Goal: Task Accomplishment & Management: Manage account settings

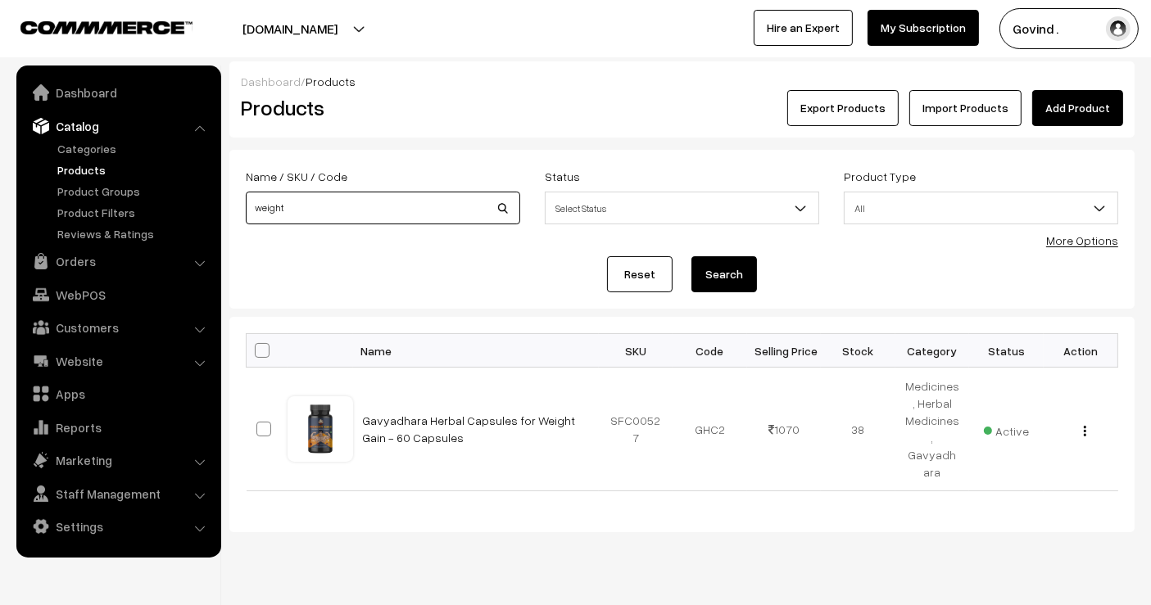
click at [313, 210] on input "weight" at bounding box center [383, 208] width 274 height 33
type input "balpal"
click at [691, 256] on button "Search" at bounding box center [724, 274] width 66 height 36
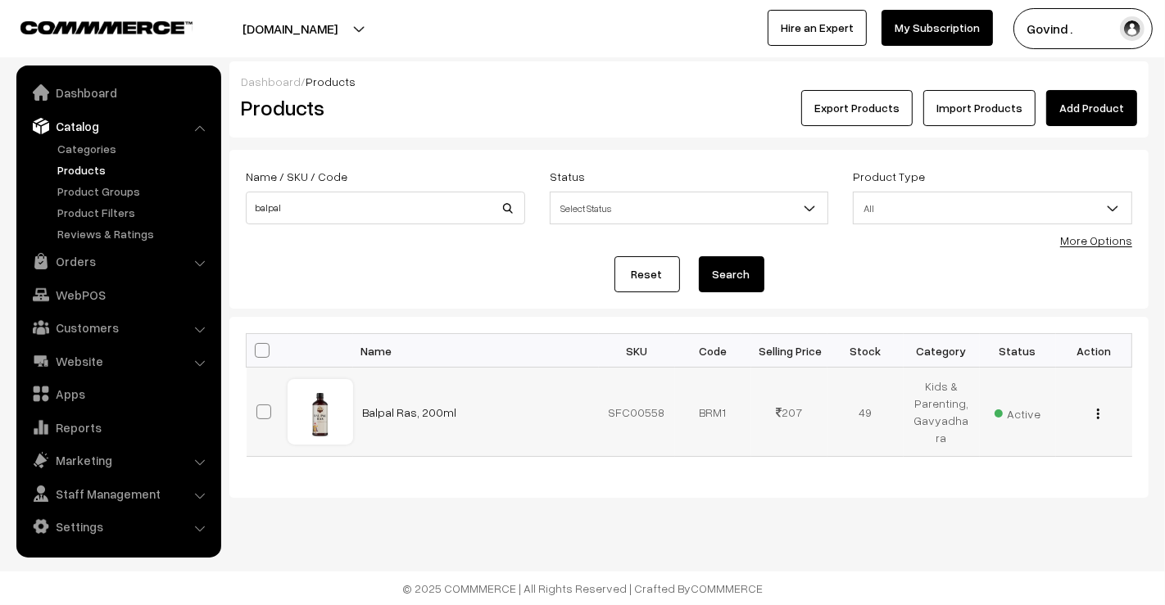
click at [1096, 415] on button "button" at bounding box center [1098, 413] width 4 height 13
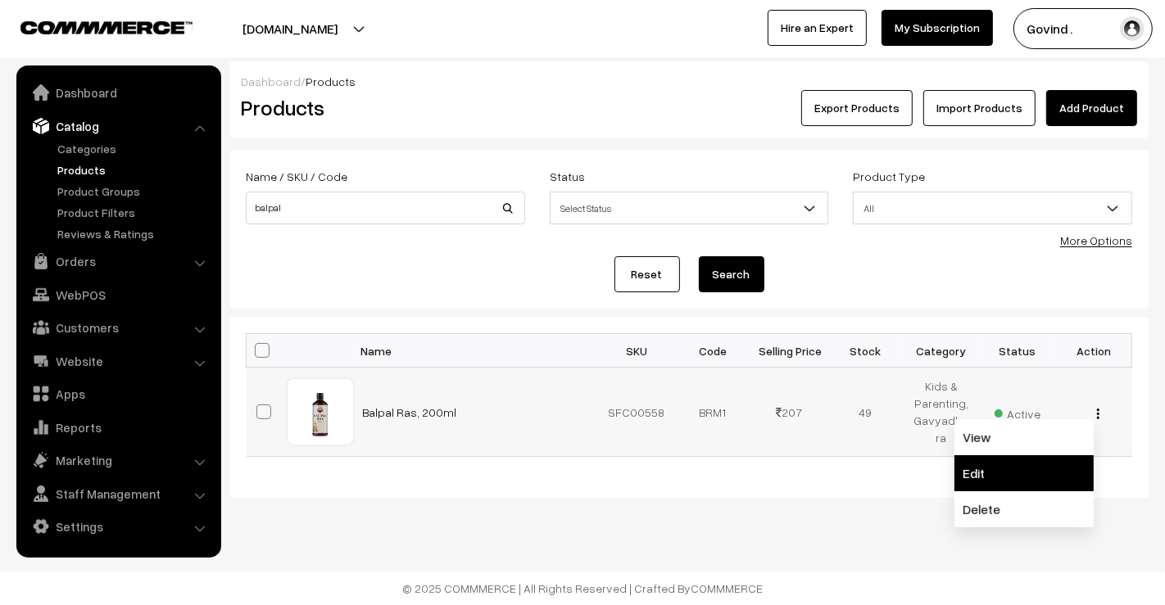
click at [1003, 467] on link "Edit" at bounding box center [1023, 473] width 139 height 36
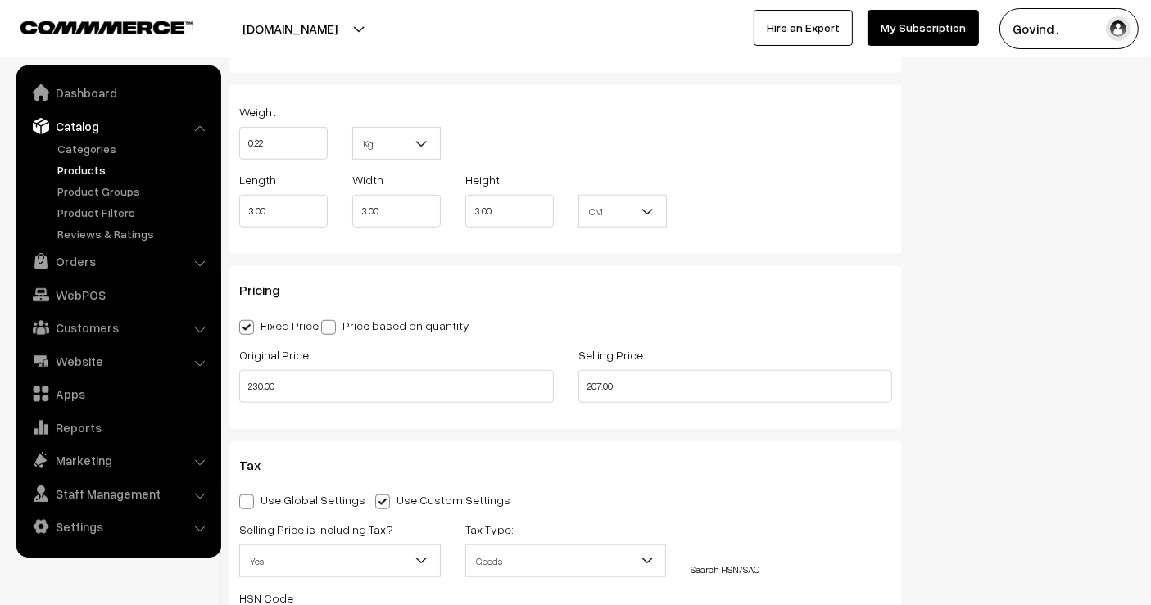
scroll to position [1296, 0]
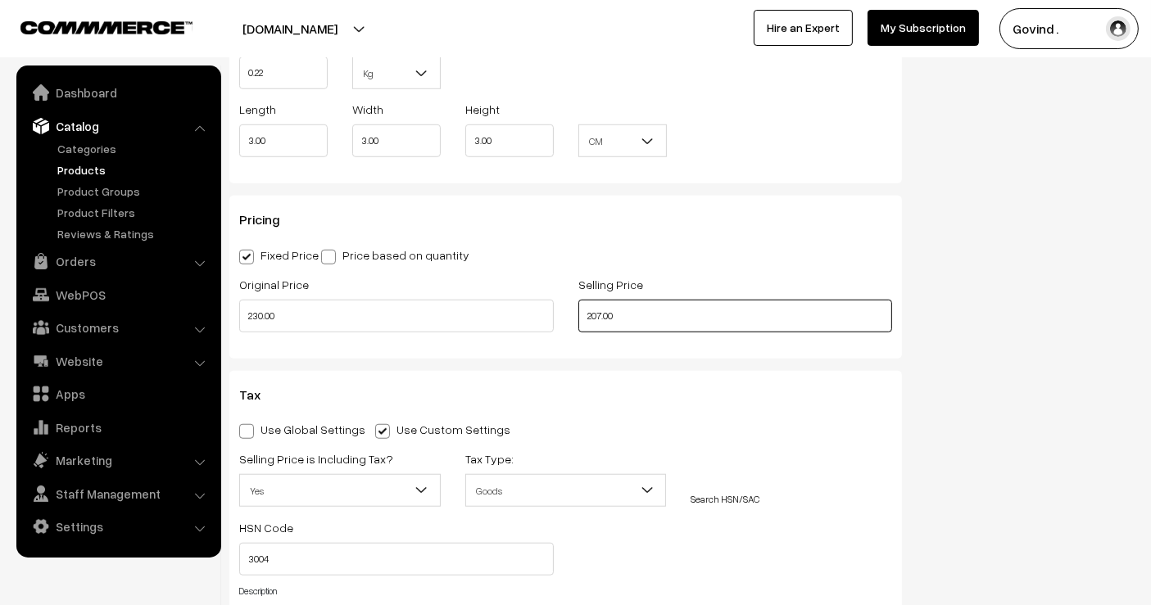
click at [732, 315] on input "207.00" at bounding box center [735, 316] width 315 height 33
type input "215.00"
click at [962, 337] on div "Status Active Inactive Active Publish Date Product Type -- Select -- -- Select …" at bounding box center [1030, 64] width 233 height 2416
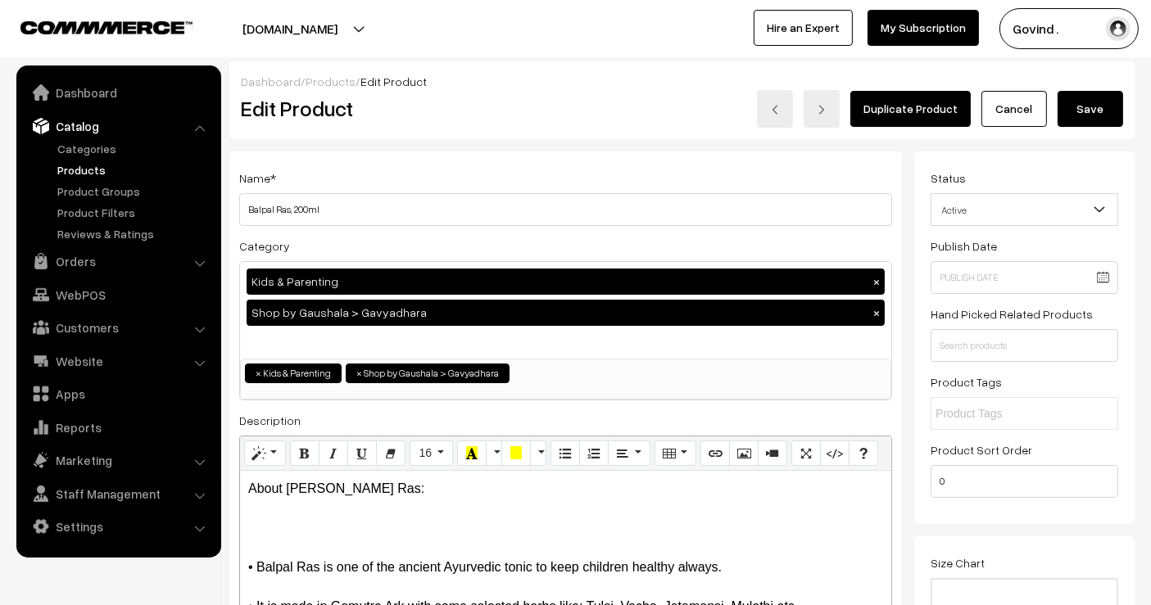
click at [1091, 107] on button "Save" at bounding box center [1090, 109] width 66 height 36
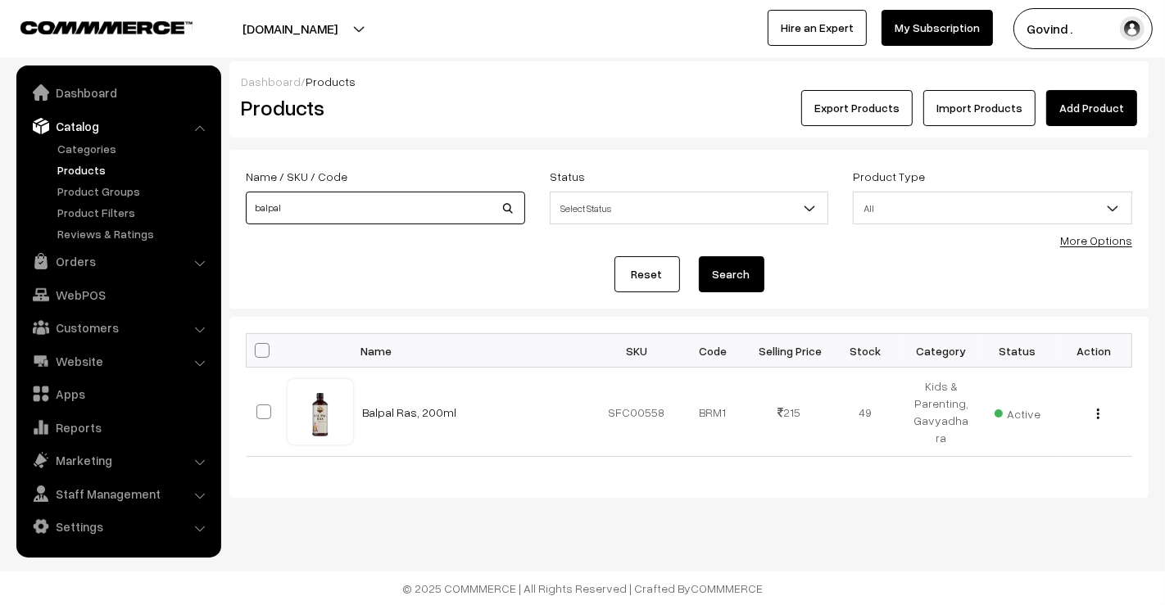
click at [411, 215] on input "balpal" at bounding box center [385, 208] width 279 height 33
type input "marham"
click at [699, 256] on button "Search" at bounding box center [732, 274] width 66 height 36
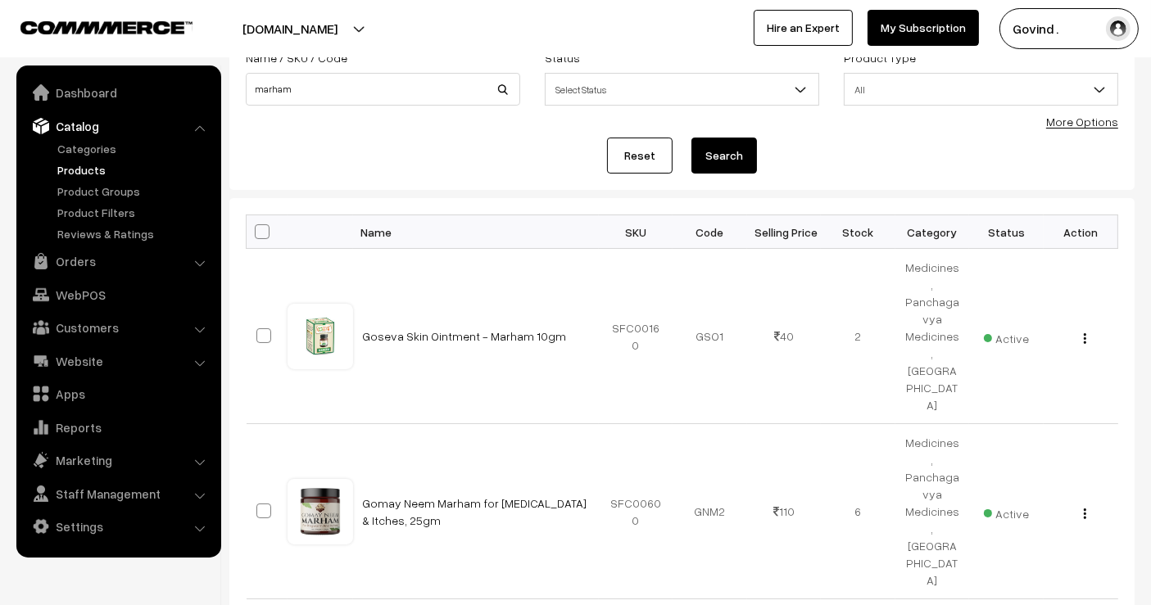
scroll to position [278, 0]
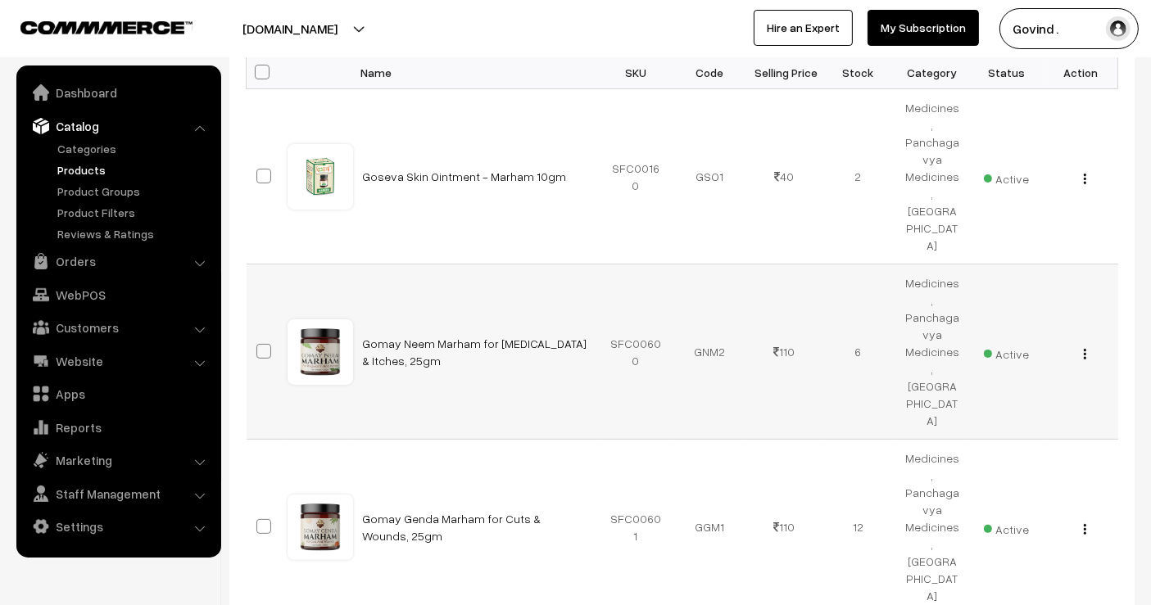
click at [1085, 349] on img "button" at bounding box center [1085, 354] width 2 height 11
click at [987, 395] on link "Edit" at bounding box center [1011, 413] width 139 height 36
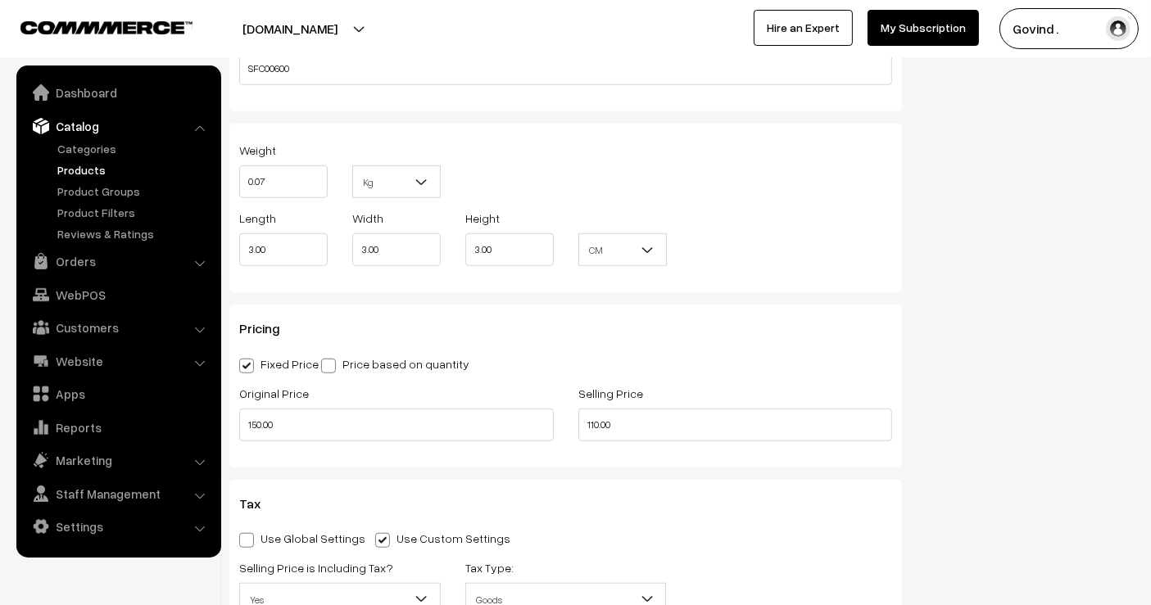
scroll to position [1236, 0]
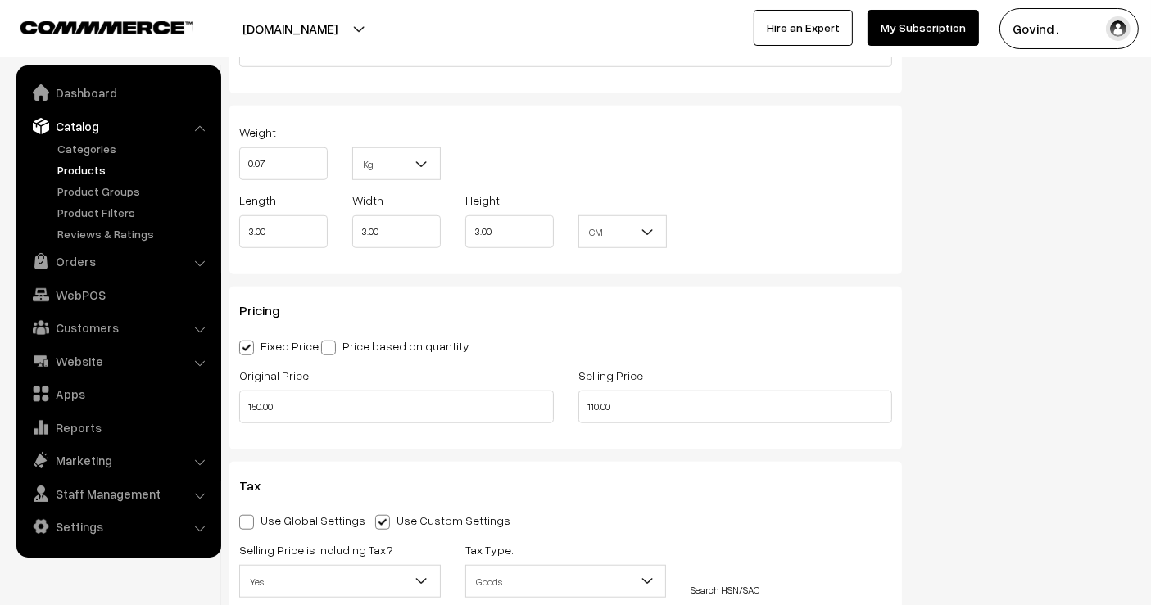
click at [750, 385] on div "Selling Price 110.00" at bounding box center [735, 394] width 315 height 58
click at [355, 407] on input "150.00" at bounding box center [396, 407] width 315 height 33
type input "140.00"
type input "100.00"
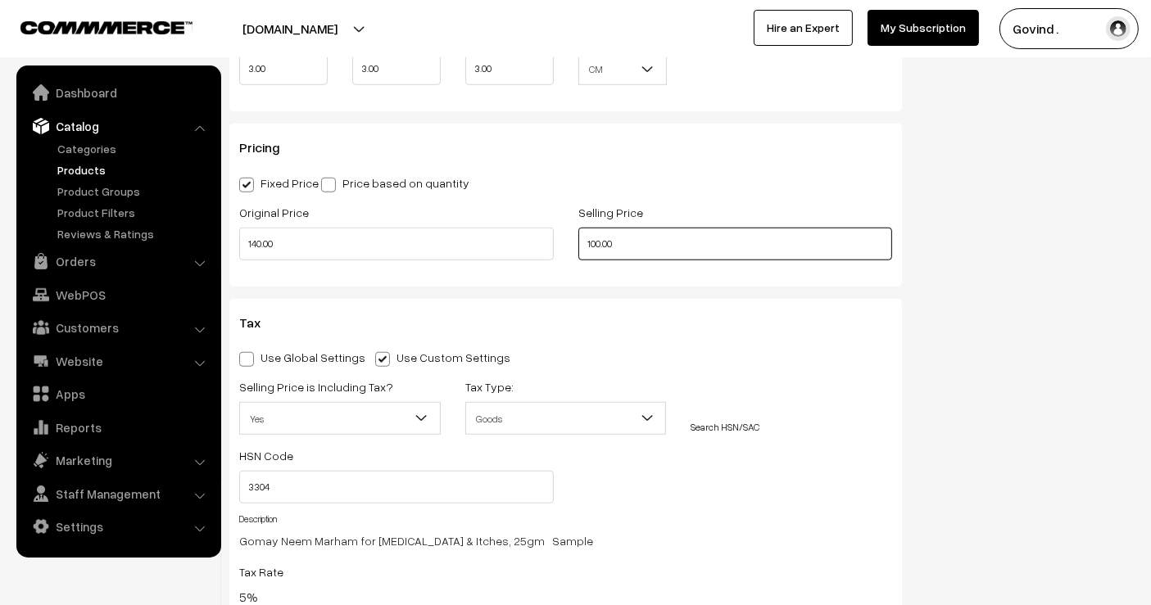
scroll to position [1317, 0]
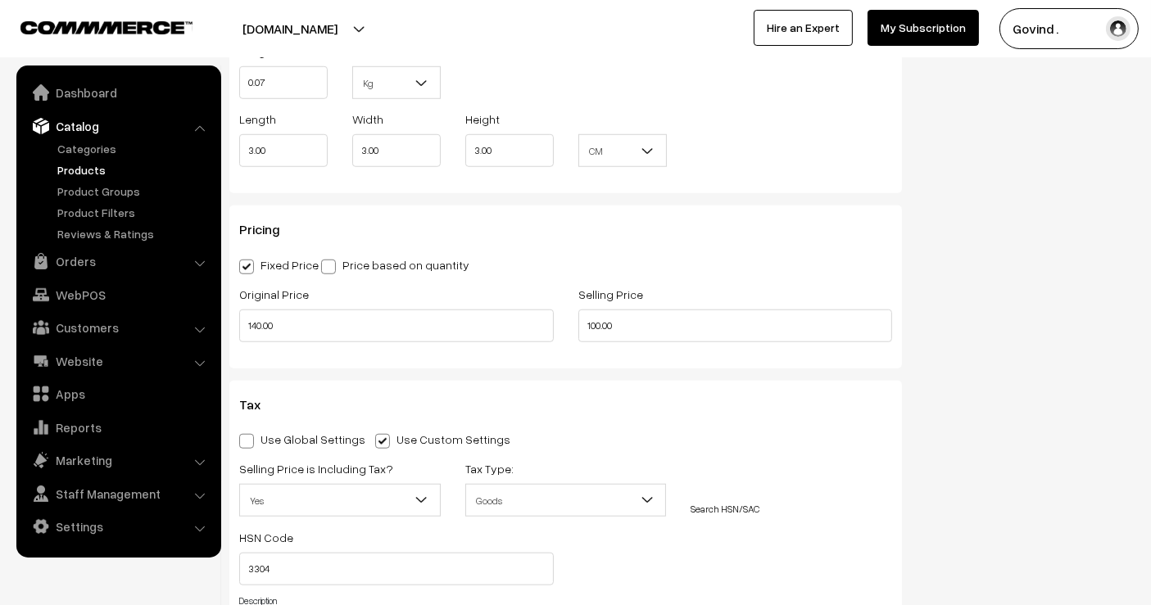
click at [1052, 329] on div "Status Active Inactive Active Publish Date Product Type -- Select -- -- Select …" at bounding box center [1030, 58] width 233 height 2447
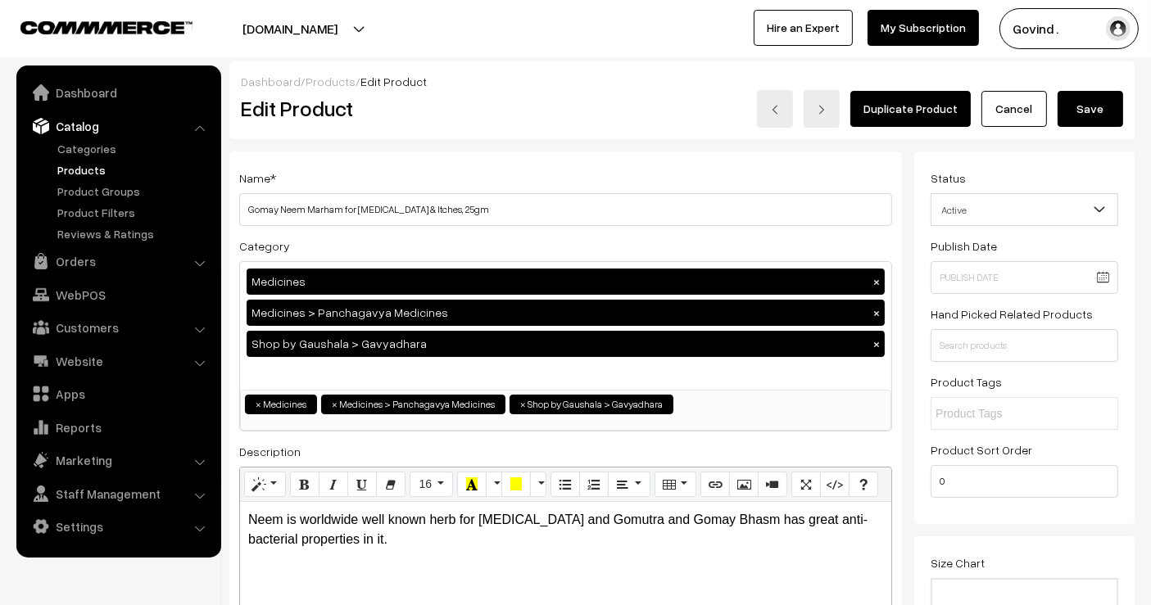
click at [1083, 106] on button "Save" at bounding box center [1090, 109] width 66 height 36
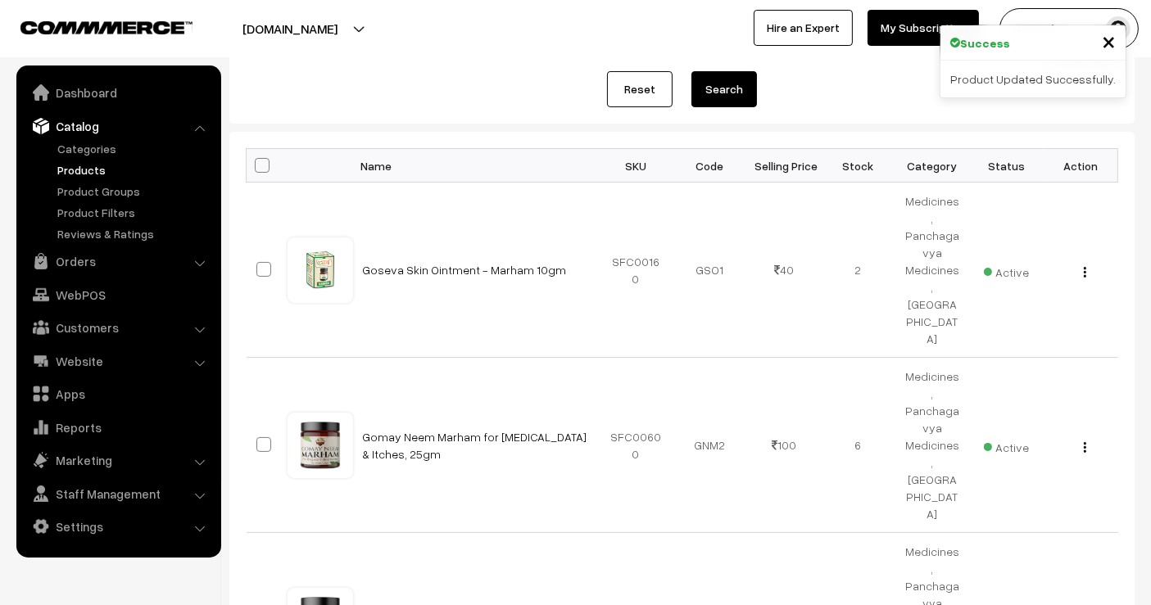
scroll to position [218, 0]
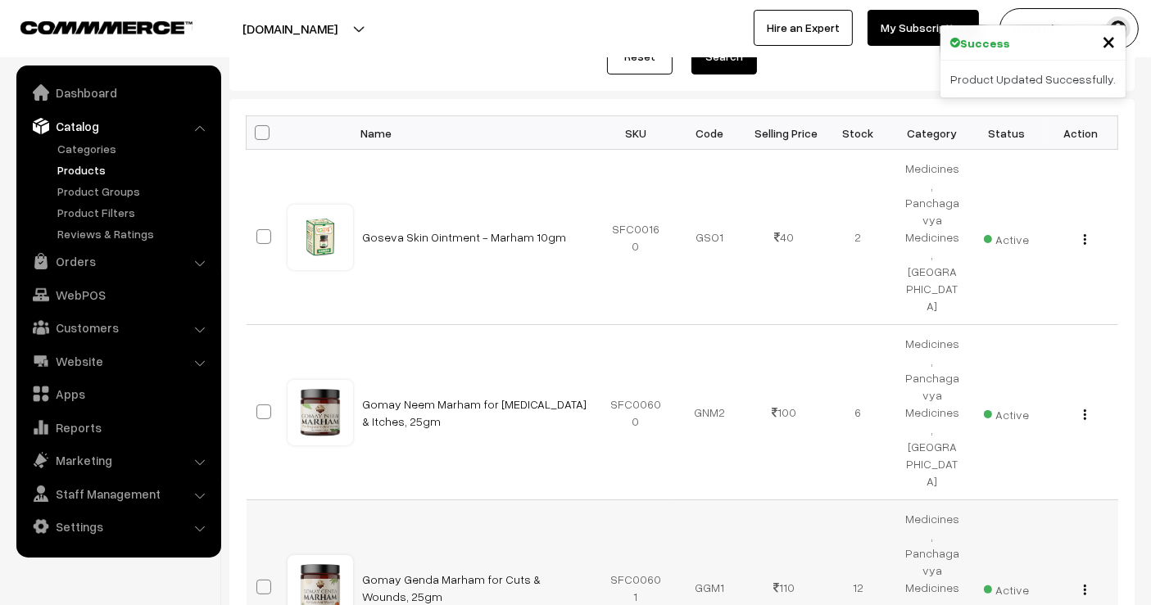
click at [1085, 585] on img "button" at bounding box center [1085, 590] width 2 height 11
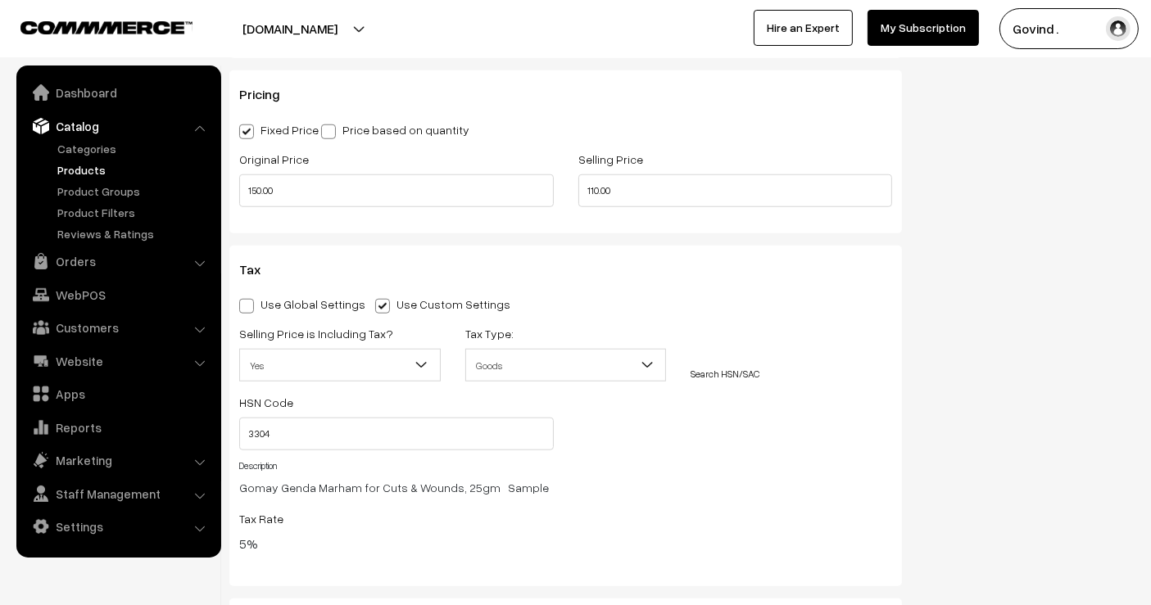
scroll to position [1431, 0]
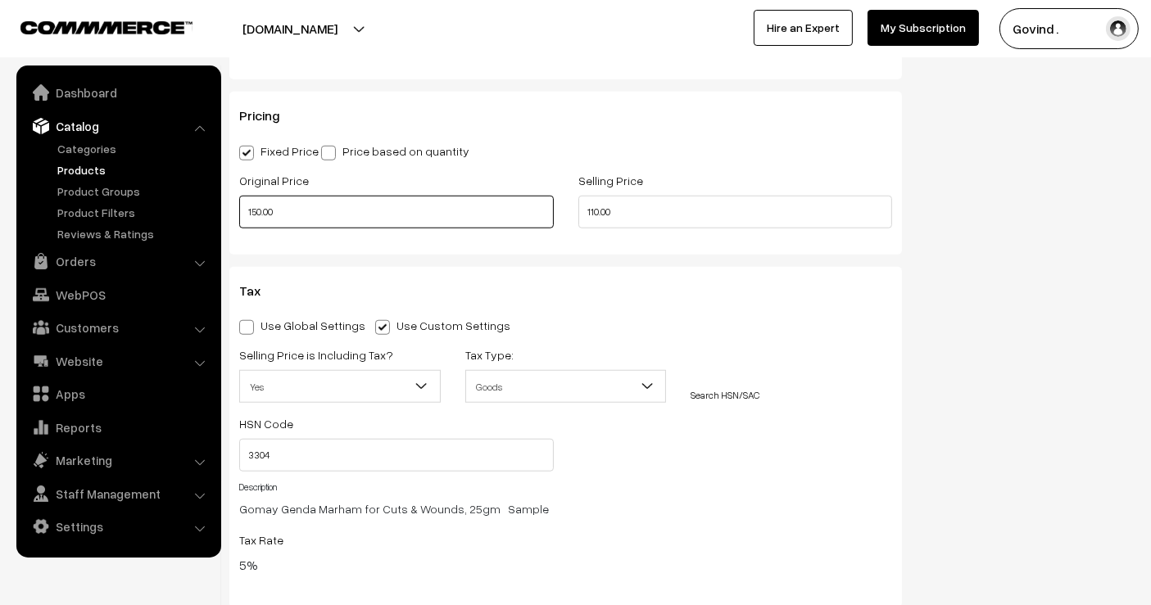
click at [421, 207] on input "150.00" at bounding box center [396, 212] width 315 height 33
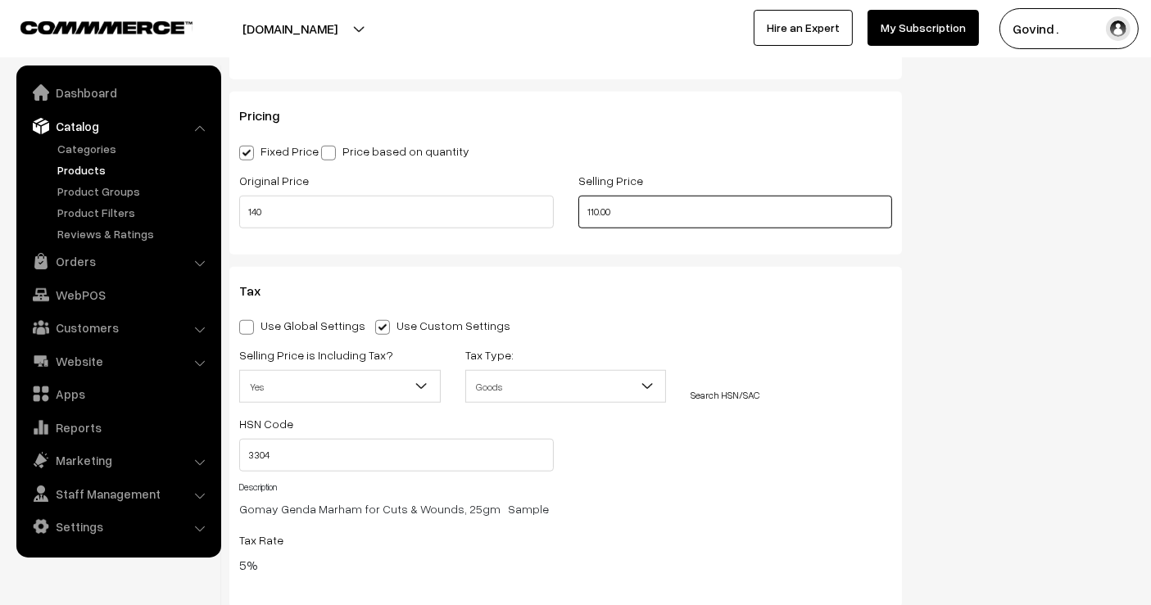
type input "140.00"
click at [727, 202] on input "110.00" at bounding box center [735, 212] width 315 height 33
type input "100.00"
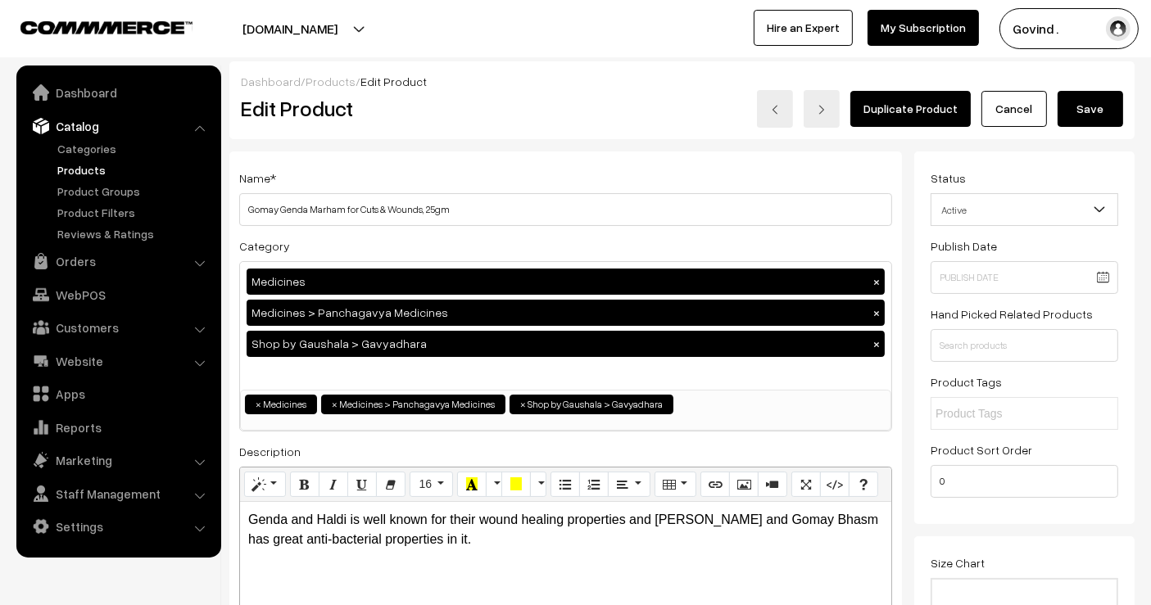
click at [1098, 113] on button "Save" at bounding box center [1090, 109] width 66 height 36
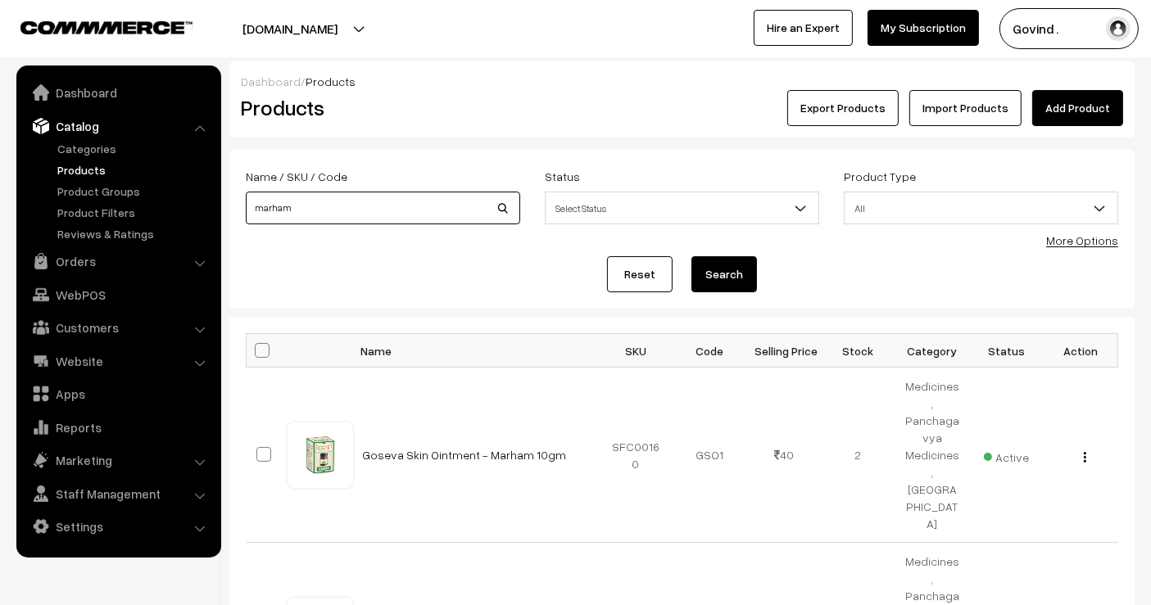
click at [419, 195] on input "marham" at bounding box center [383, 208] width 274 height 33
type input "[PERSON_NAME]"
click at [691, 256] on button "Search" at bounding box center [724, 274] width 66 height 36
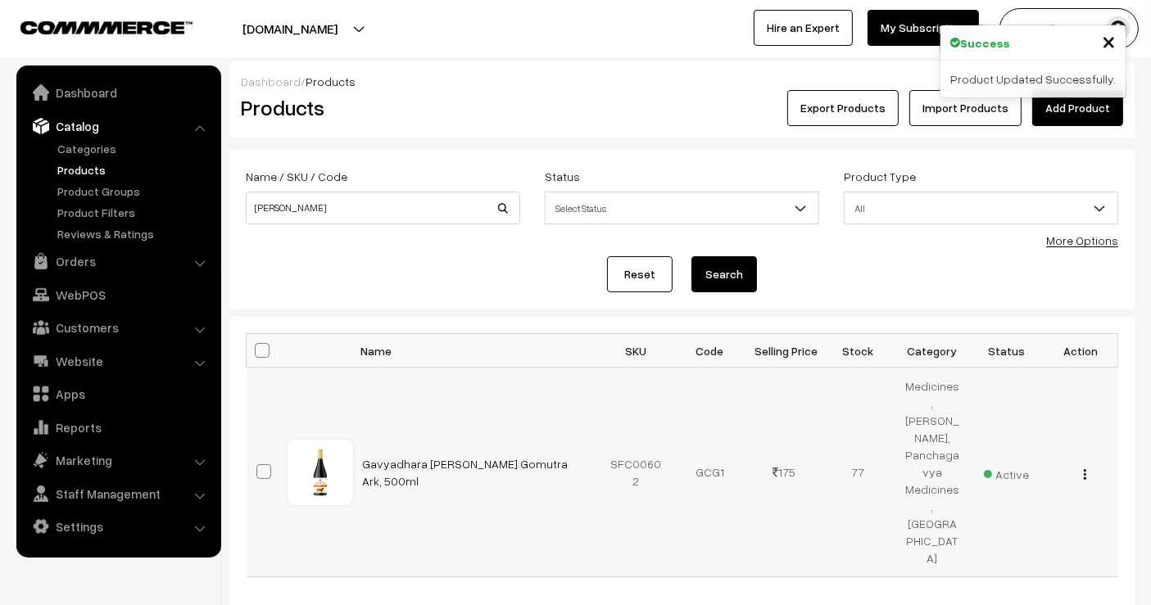
click at [1084, 469] on img "button" at bounding box center [1085, 474] width 2 height 11
click at [1004, 515] on link "Edit" at bounding box center [1011, 533] width 139 height 36
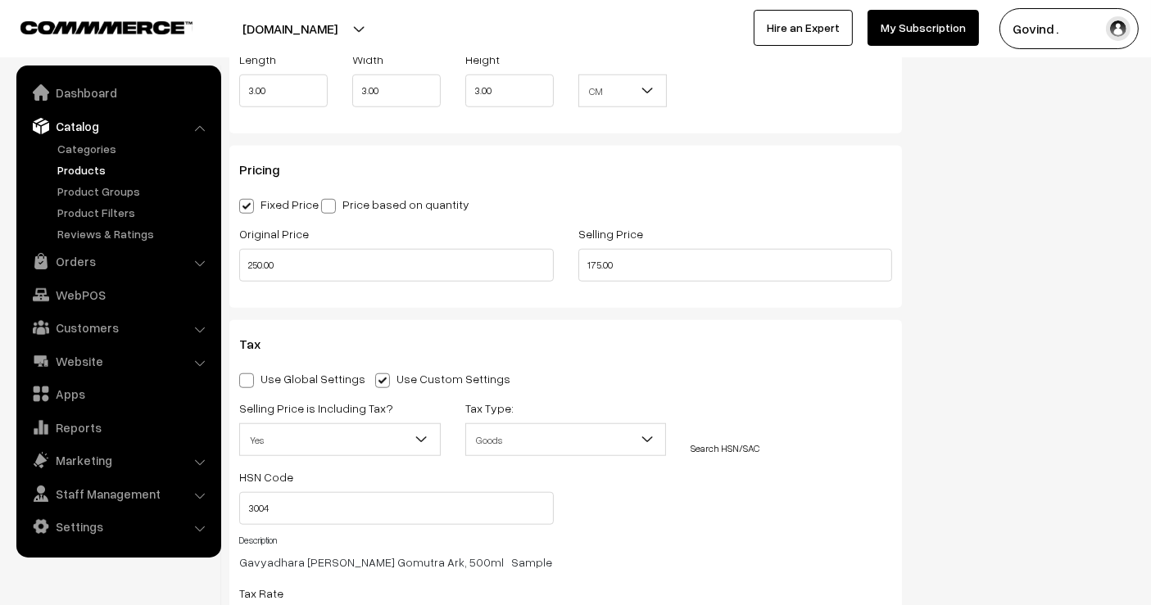
scroll to position [1391, 0]
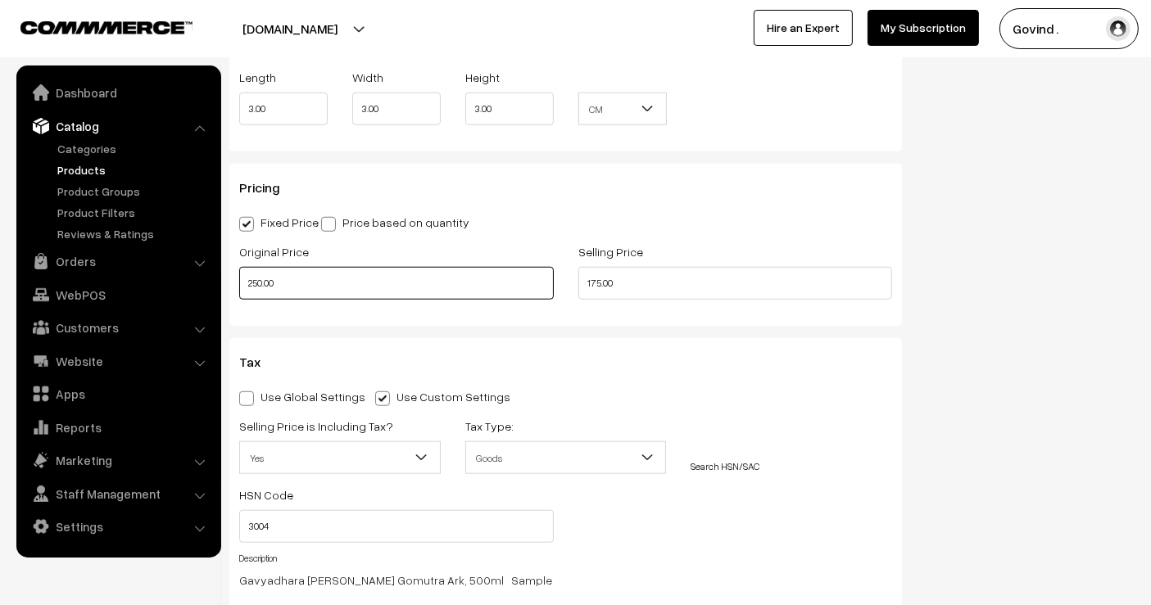
click at [373, 293] on input "250.00" at bounding box center [396, 283] width 315 height 33
type input "230.00"
click at [938, 267] on div "Status Active Inactive Active Publish Date Product Type -- Select -- -- Select …" at bounding box center [1030, 0] width 233 height 2478
click at [753, 276] on input "175.00" at bounding box center [735, 283] width 315 height 33
type input "170.00"
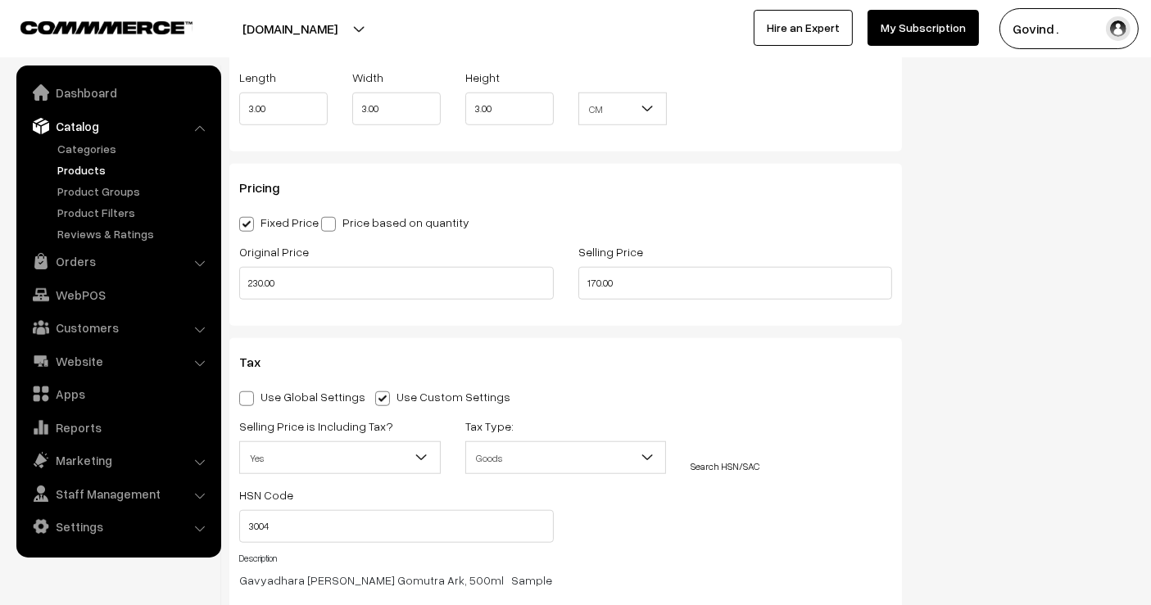
click at [961, 272] on div "Status Active Inactive Active Publish Date Product Type -- Select -- -- Select …" at bounding box center [1030, 0] width 233 height 2478
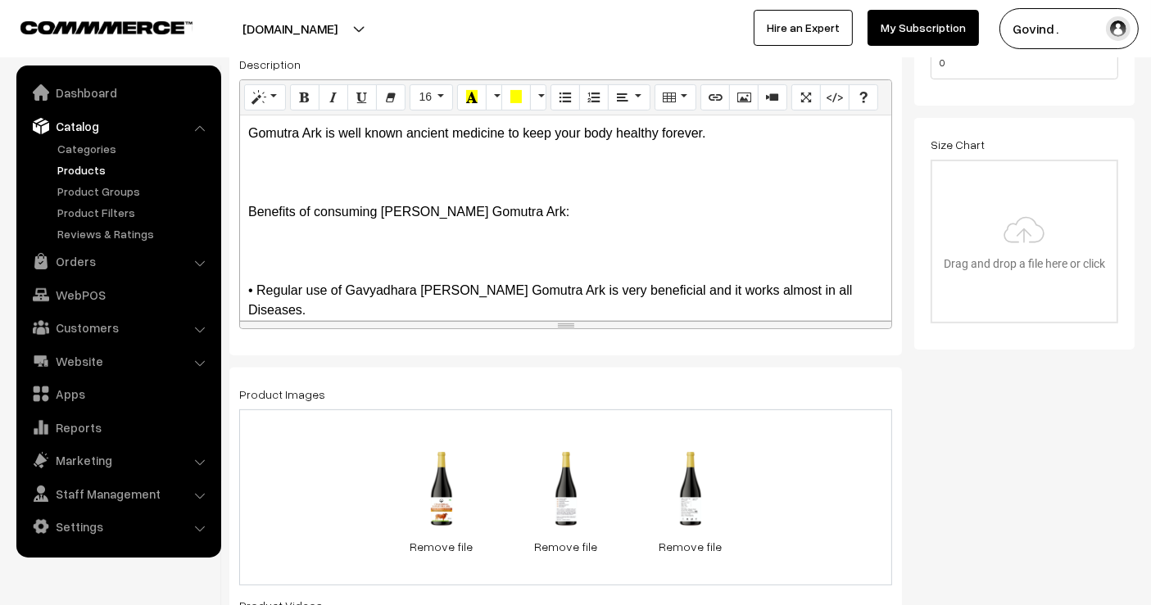
scroll to position [0, 0]
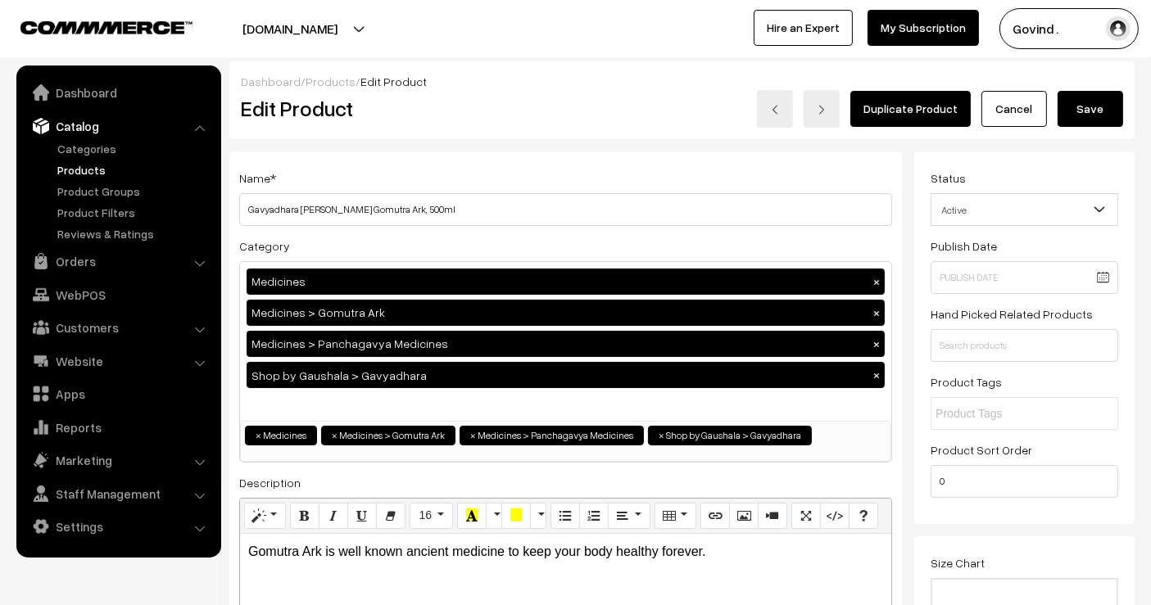
click at [1096, 109] on button "Save" at bounding box center [1090, 109] width 66 height 36
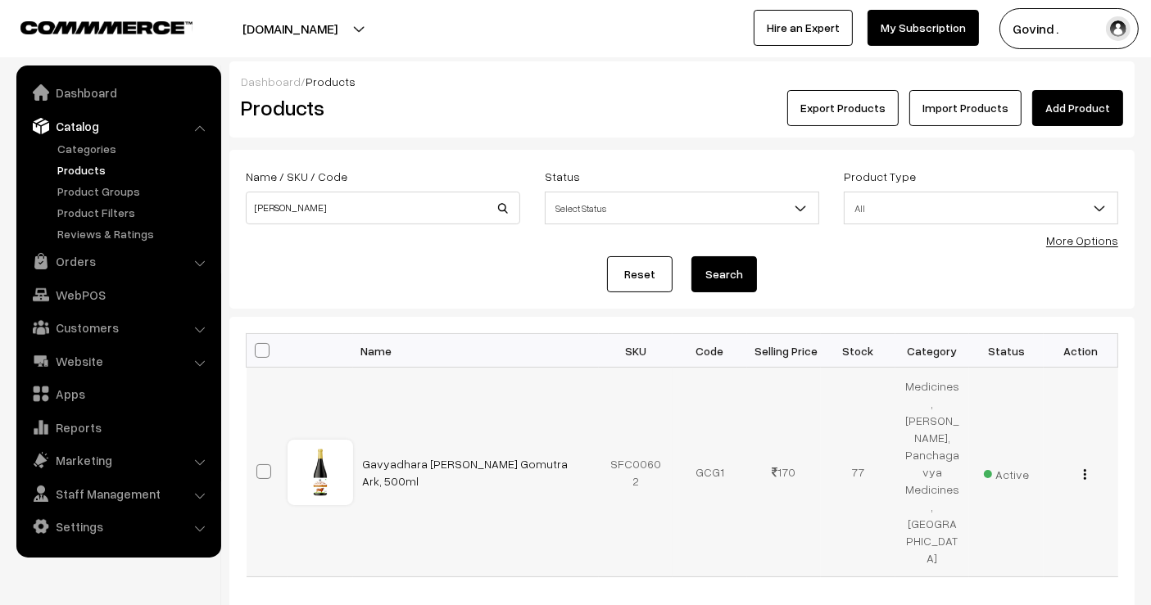
click at [1083, 468] on button "button" at bounding box center [1085, 474] width 4 height 13
click at [1016, 515] on link "Edit" at bounding box center [1011, 533] width 139 height 36
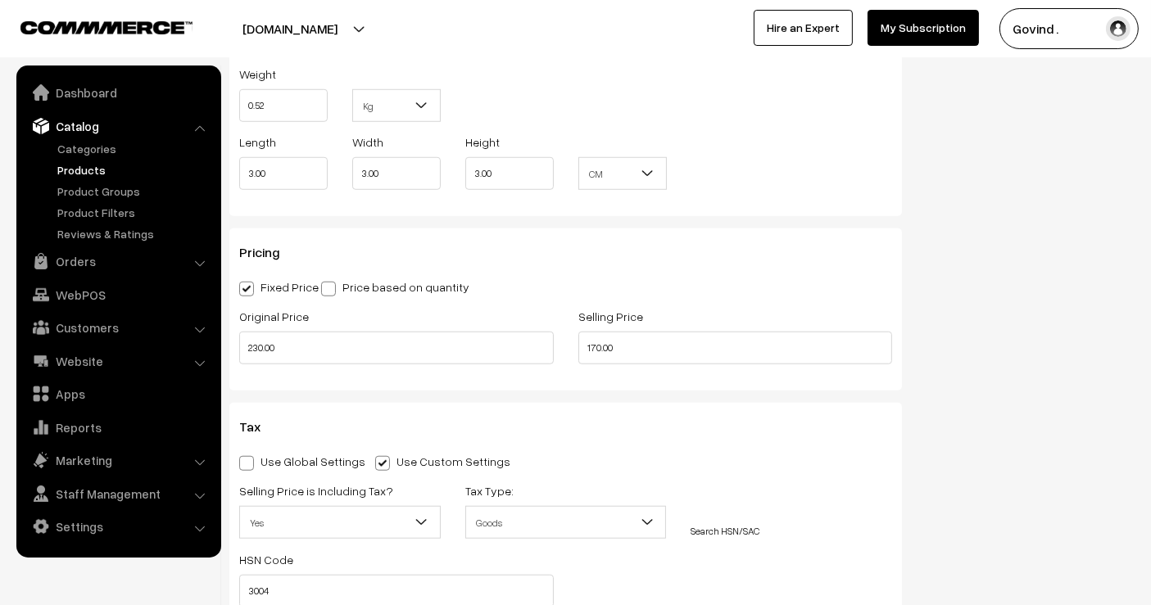
scroll to position [1329, 0]
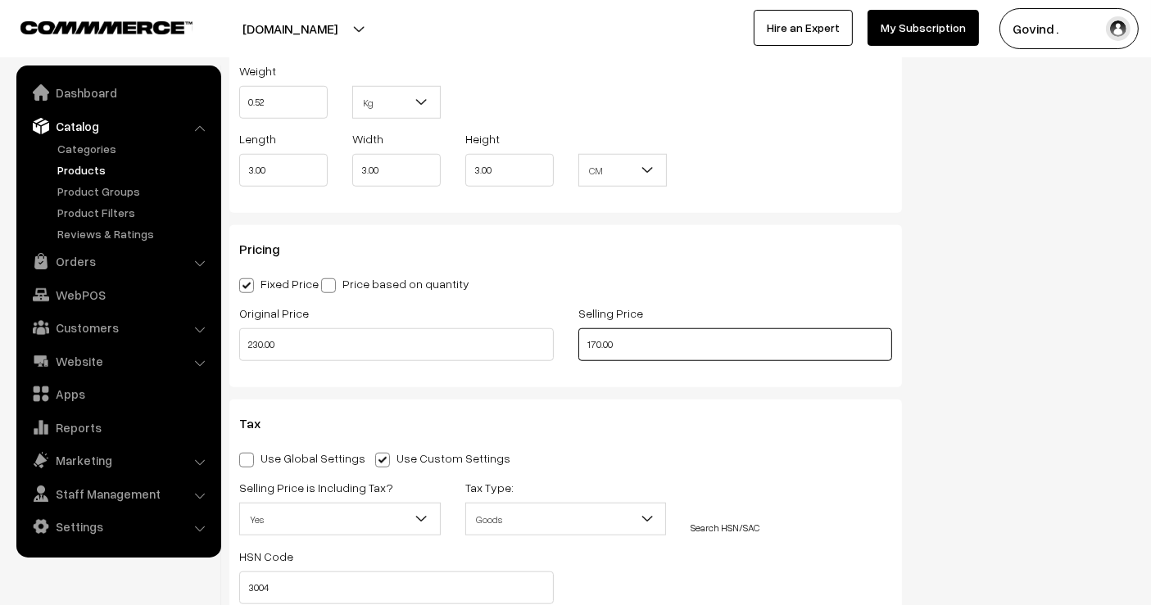
click at [759, 337] on input "170.00" at bounding box center [735, 344] width 315 height 33
type input "165.00"
click at [948, 333] on div "Status Active Inactive Active Publish Date Product Type -- Select -- -- Select …" at bounding box center [1030, 61] width 233 height 2478
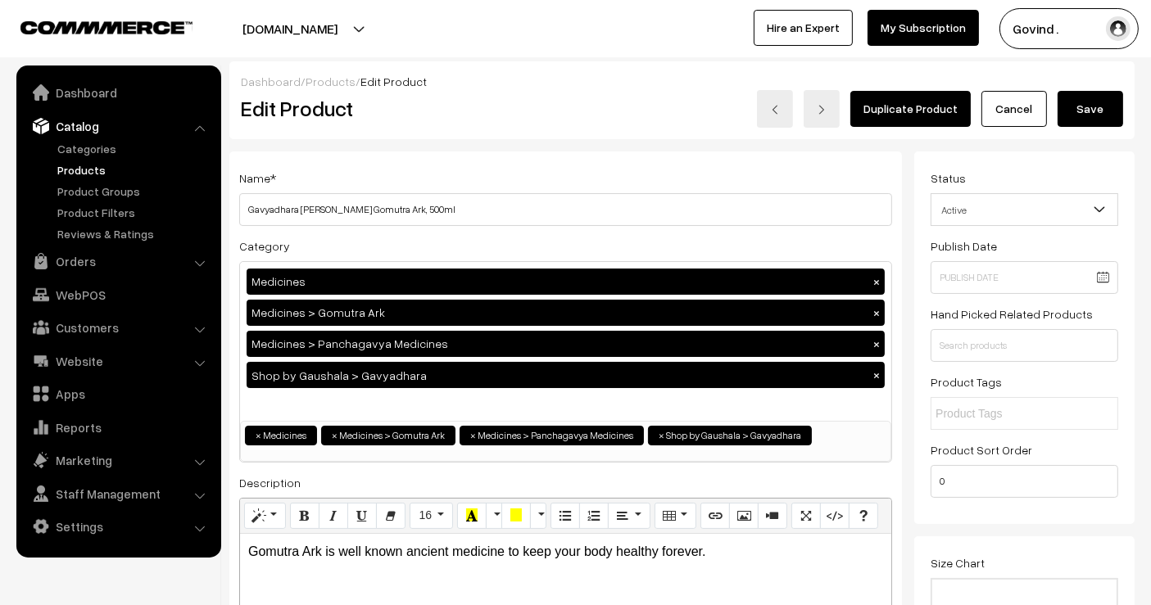
click at [1088, 106] on button "Save" at bounding box center [1090, 109] width 66 height 36
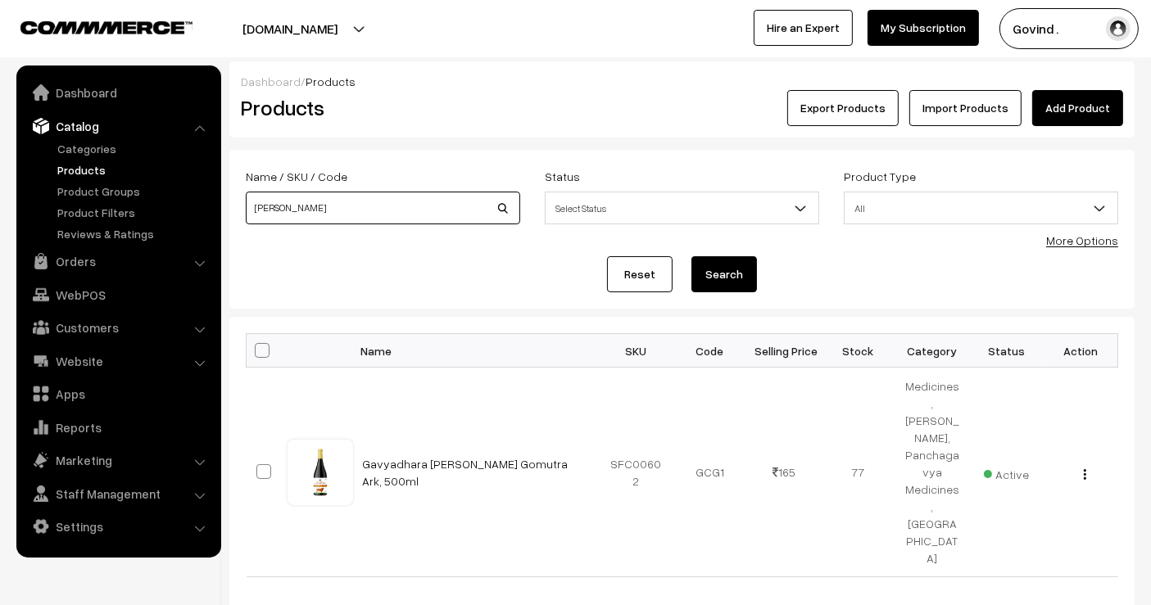
click at [387, 220] on input "[PERSON_NAME]" at bounding box center [383, 208] width 274 height 33
type input "gaujal"
click at [691, 256] on button "Search" at bounding box center [724, 274] width 66 height 36
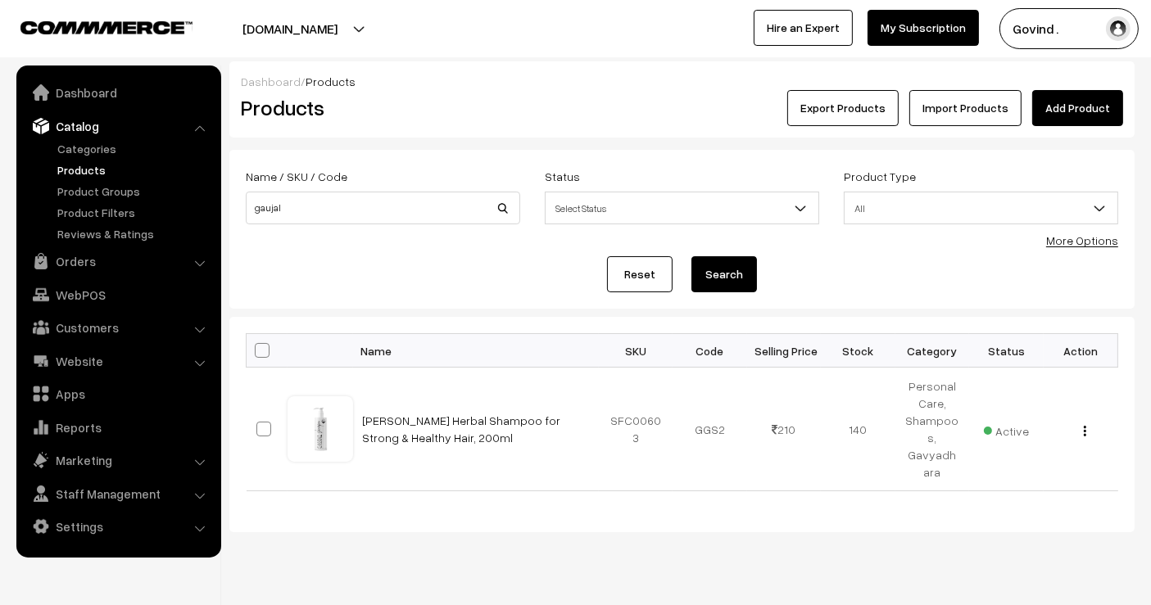
scroll to position [15, 0]
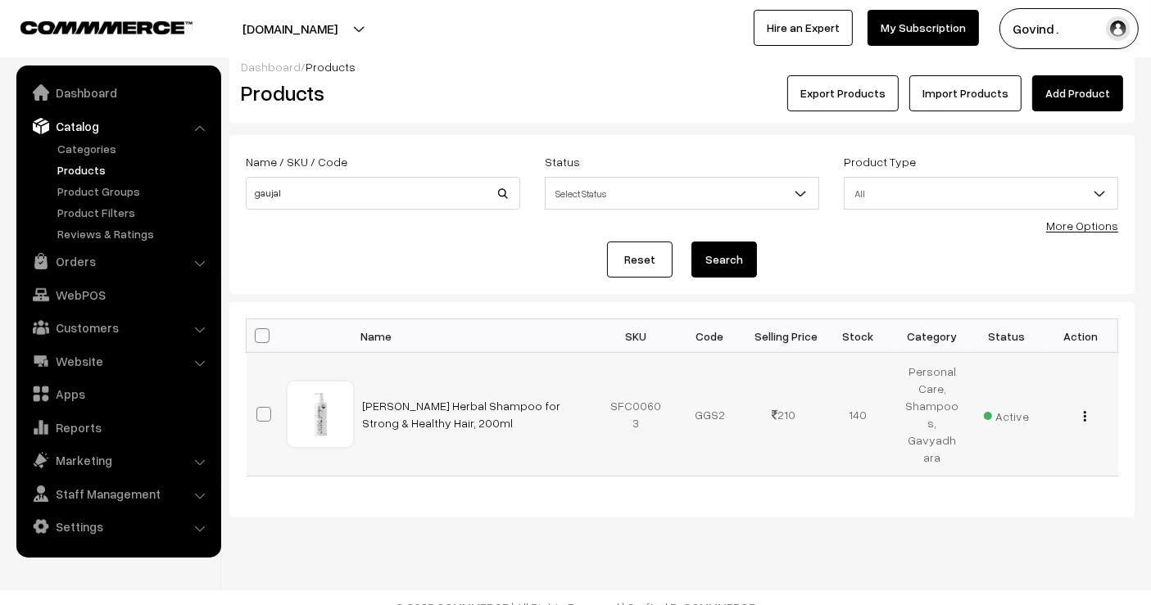
click at [1084, 410] on button "button" at bounding box center [1085, 416] width 4 height 13
click at [1025, 458] on link "Edit" at bounding box center [1011, 476] width 139 height 36
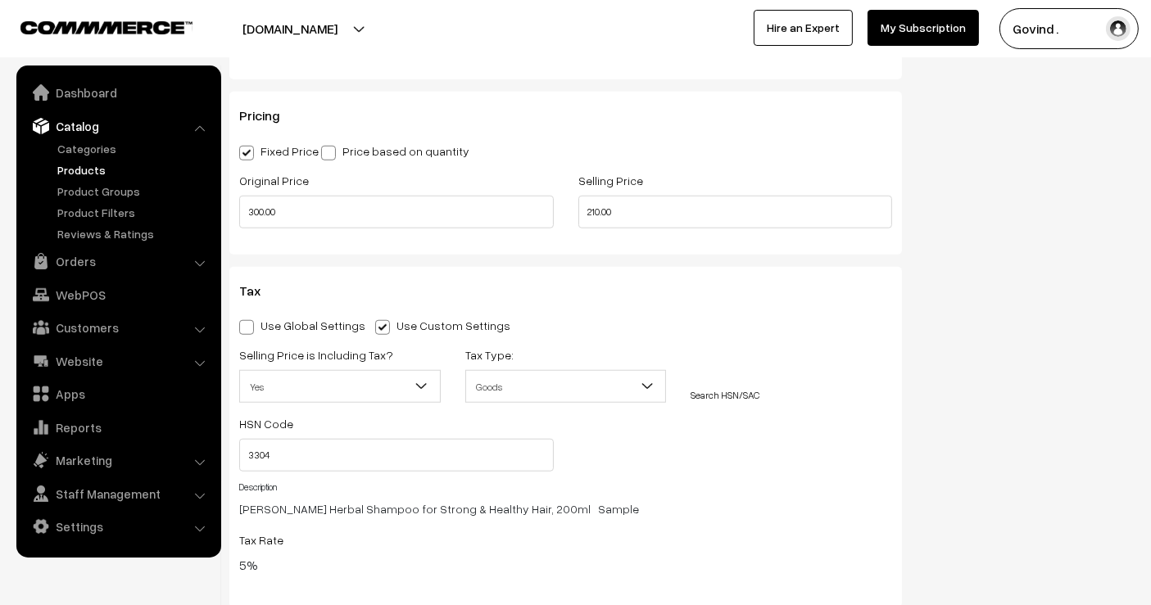
scroll to position [1408, 0]
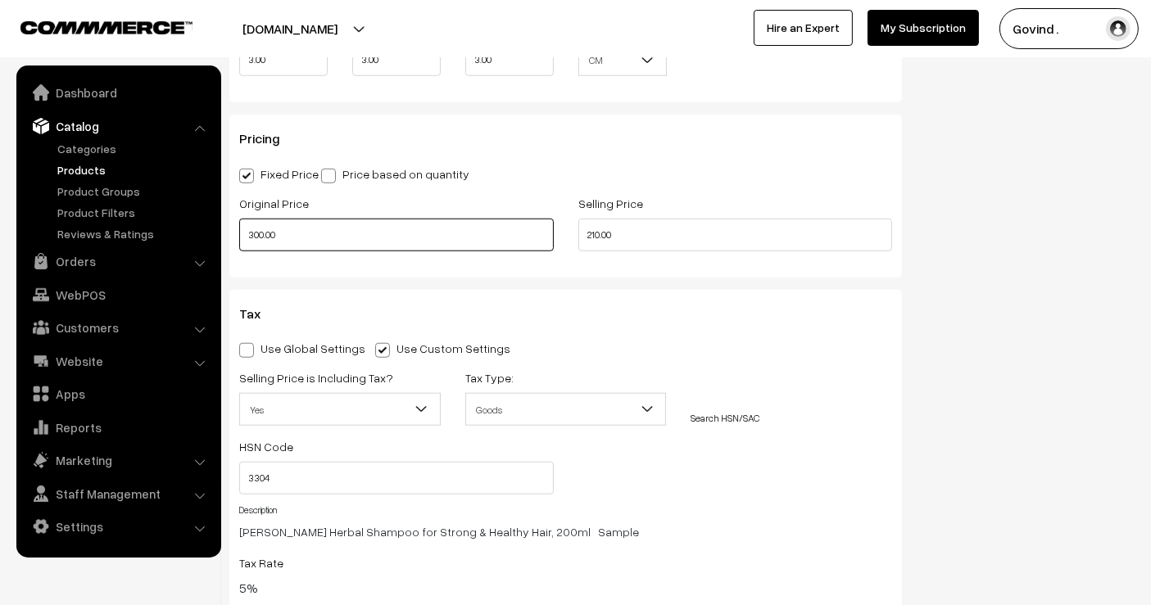
click at [453, 219] on input "300.00" at bounding box center [396, 235] width 315 height 33
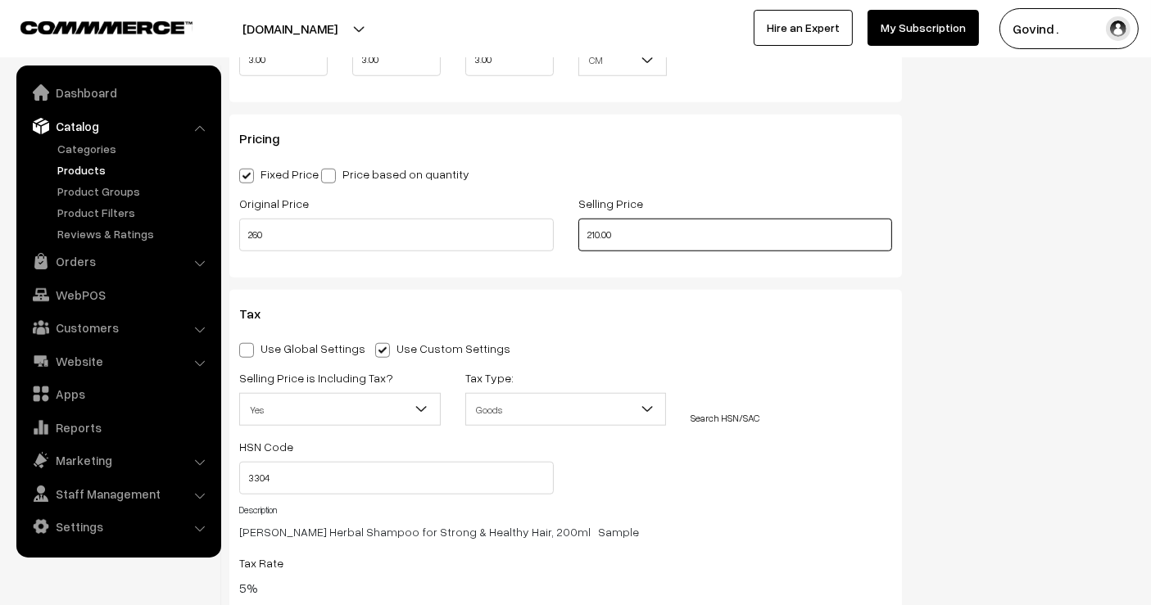
type input "260.00"
click at [804, 233] on input "210.00" at bounding box center [735, 235] width 315 height 33
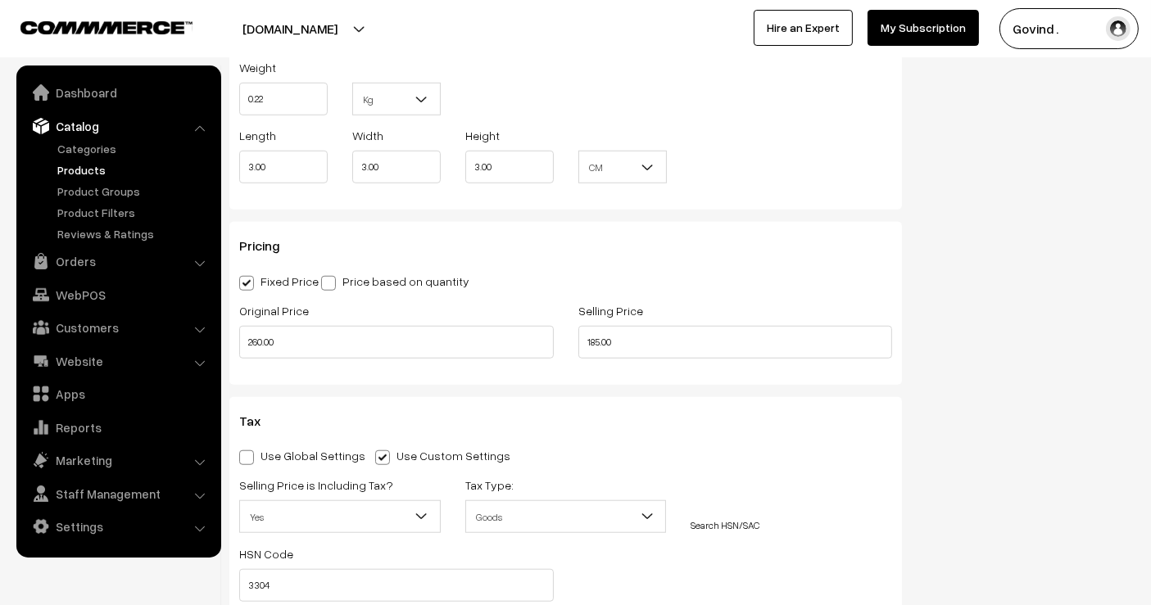
scroll to position [1324, 0]
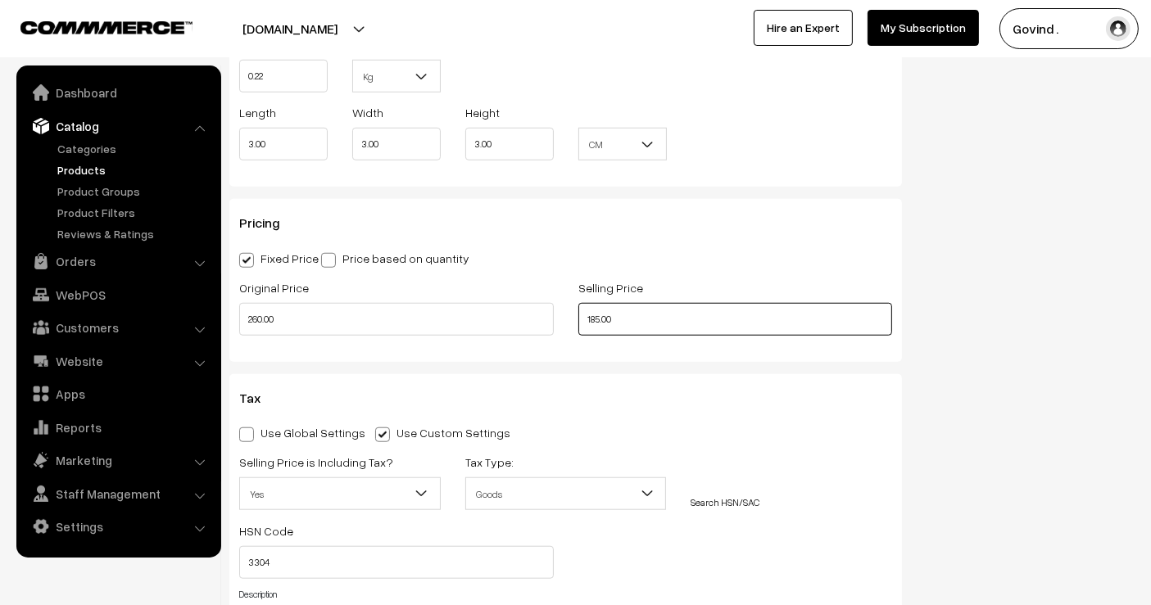
click at [719, 311] on input "185.00" at bounding box center [735, 319] width 315 height 33
type input "180.00"
click at [954, 293] on div "Status Active Inactive Active Publish Date Product Type -- Select -- -- Select …" at bounding box center [1030, 51] width 233 height 2447
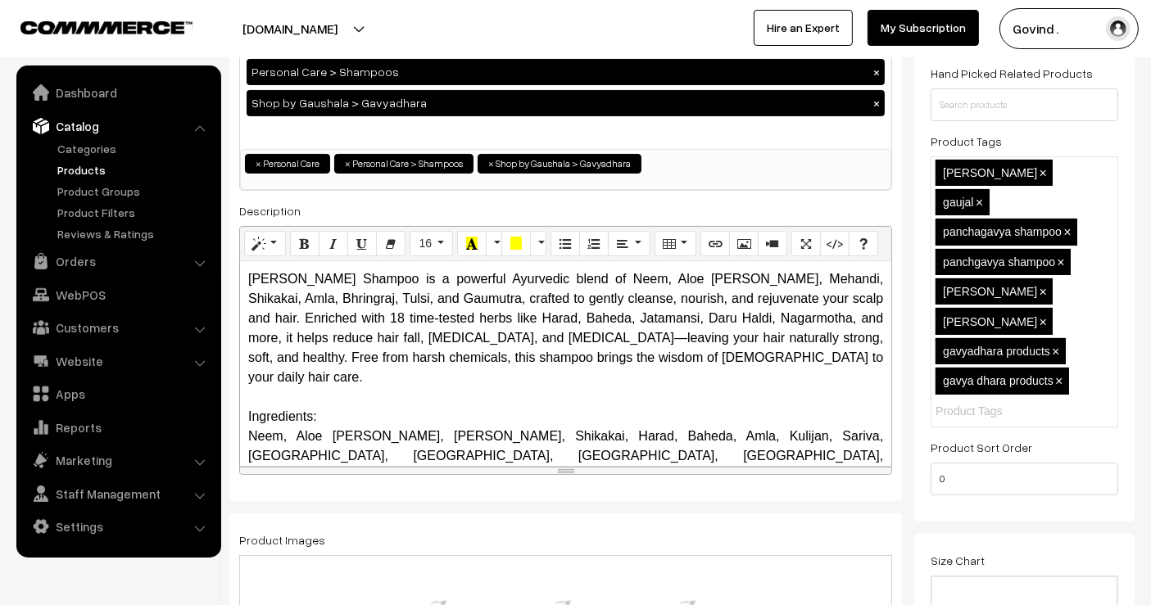
scroll to position [0, 0]
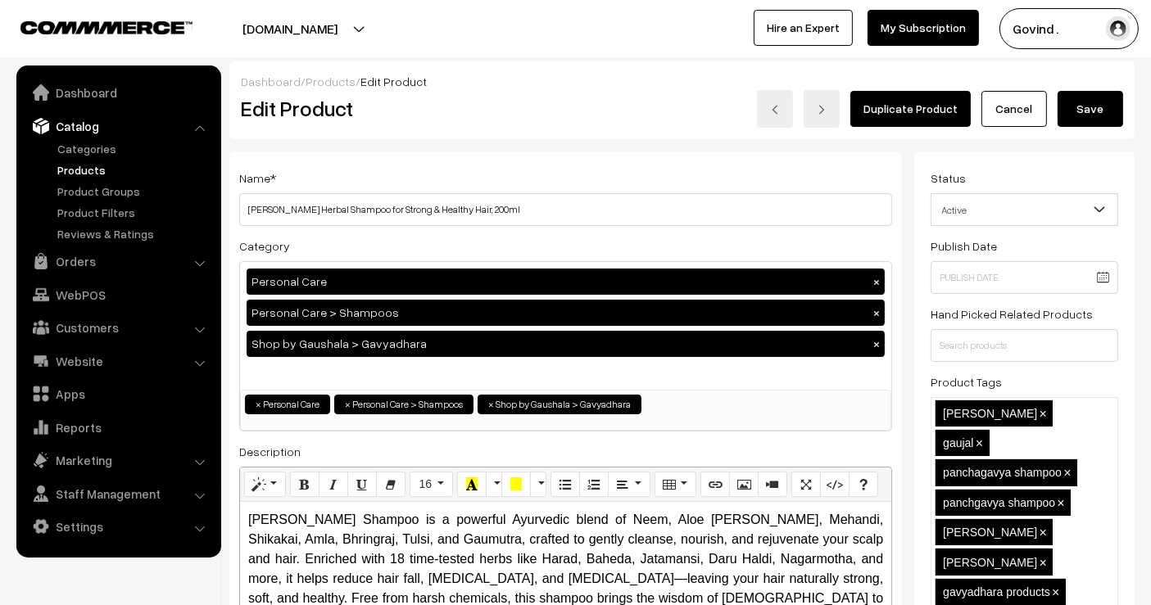
click at [1104, 106] on button "Save" at bounding box center [1090, 109] width 66 height 36
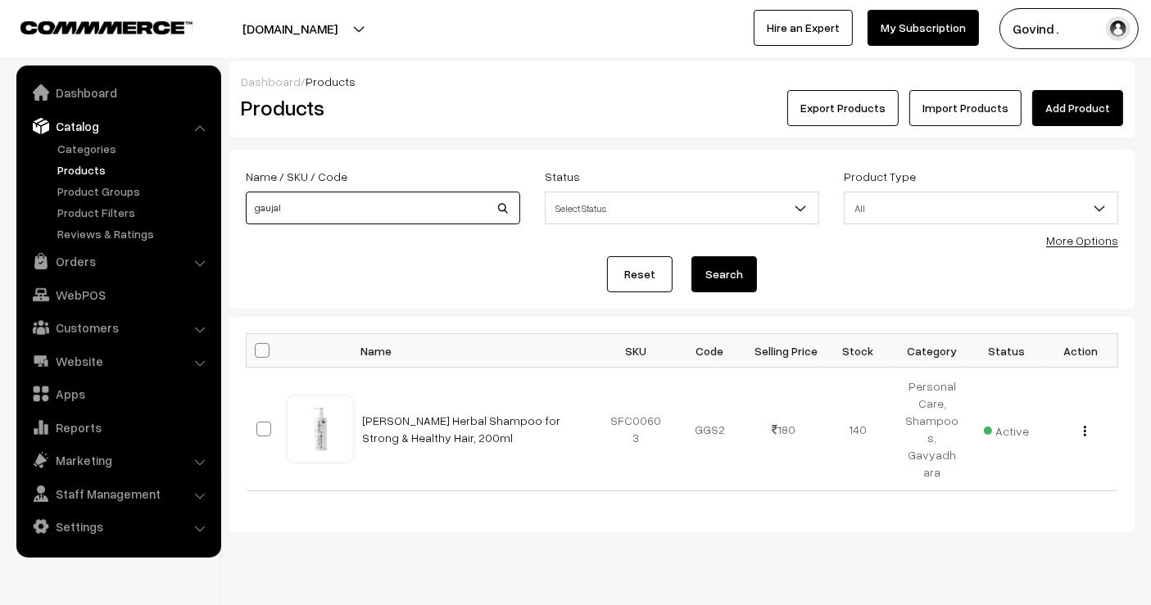
click at [379, 203] on input "gaujal" at bounding box center [383, 208] width 274 height 33
type input "book"
click at [691, 256] on button "Search" at bounding box center [724, 274] width 66 height 36
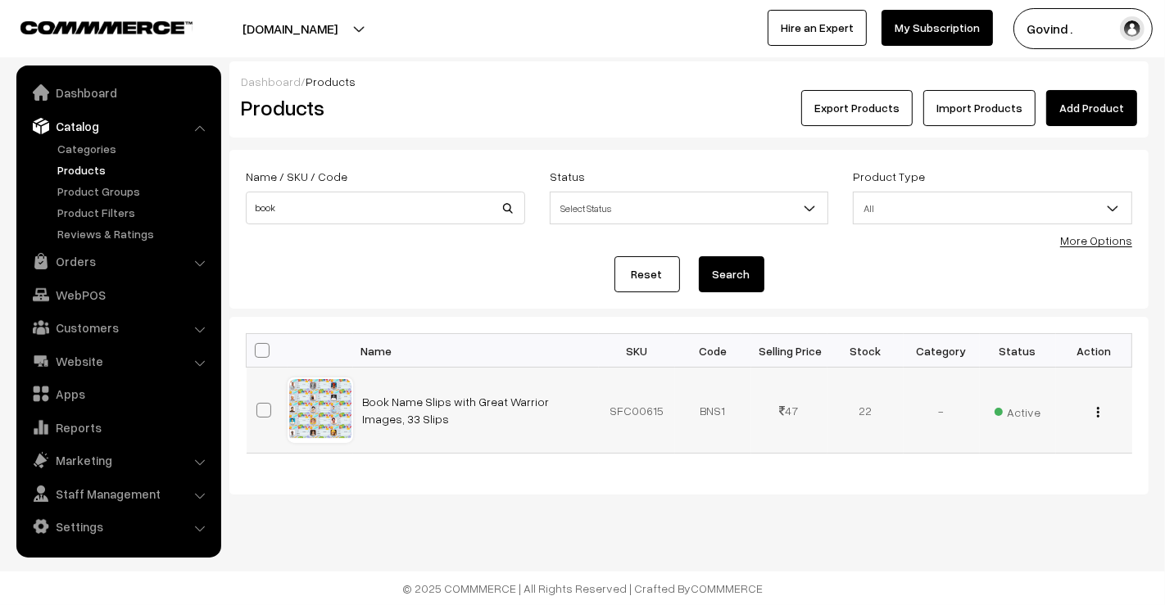
click at [1096, 416] on button "button" at bounding box center [1098, 411] width 4 height 13
click at [1012, 457] on link "Edit" at bounding box center [1023, 472] width 139 height 36
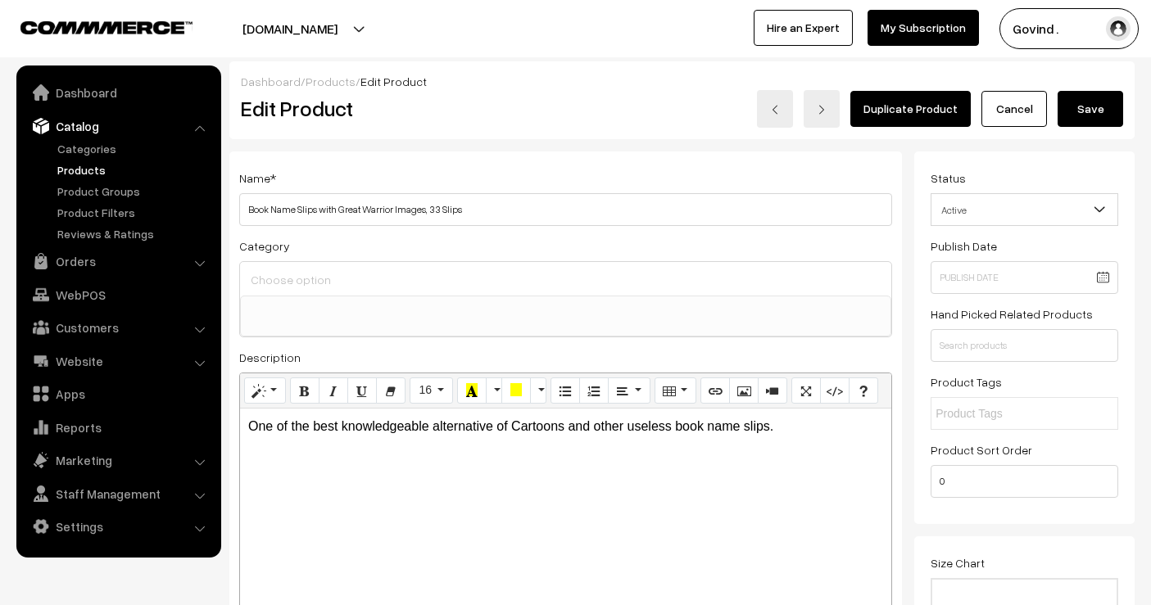
select select
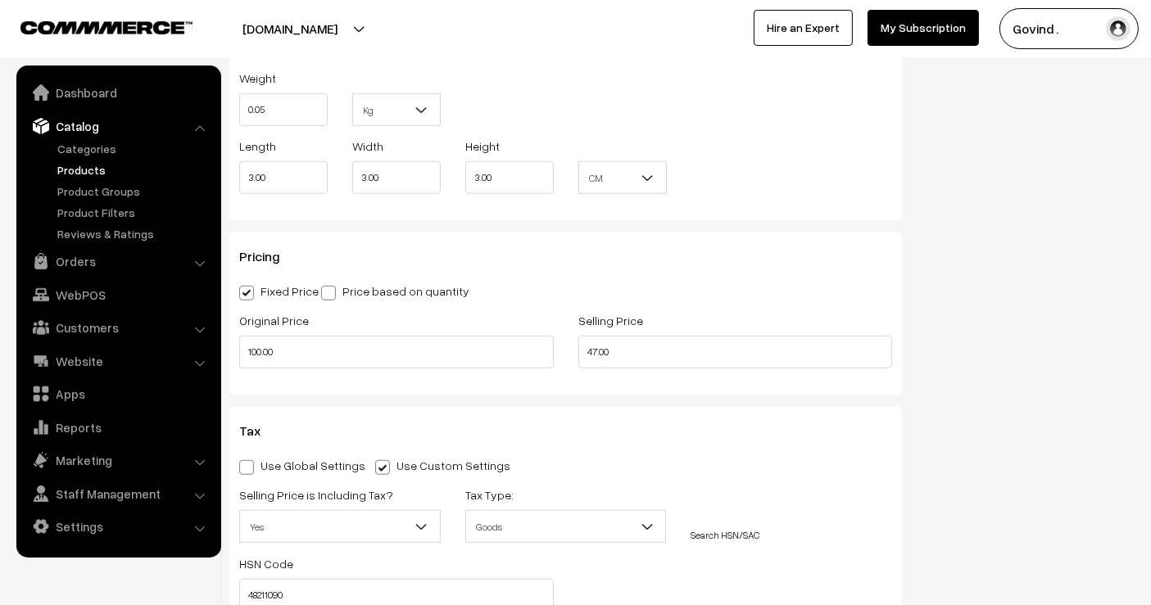
scroll to position [1211, 0]
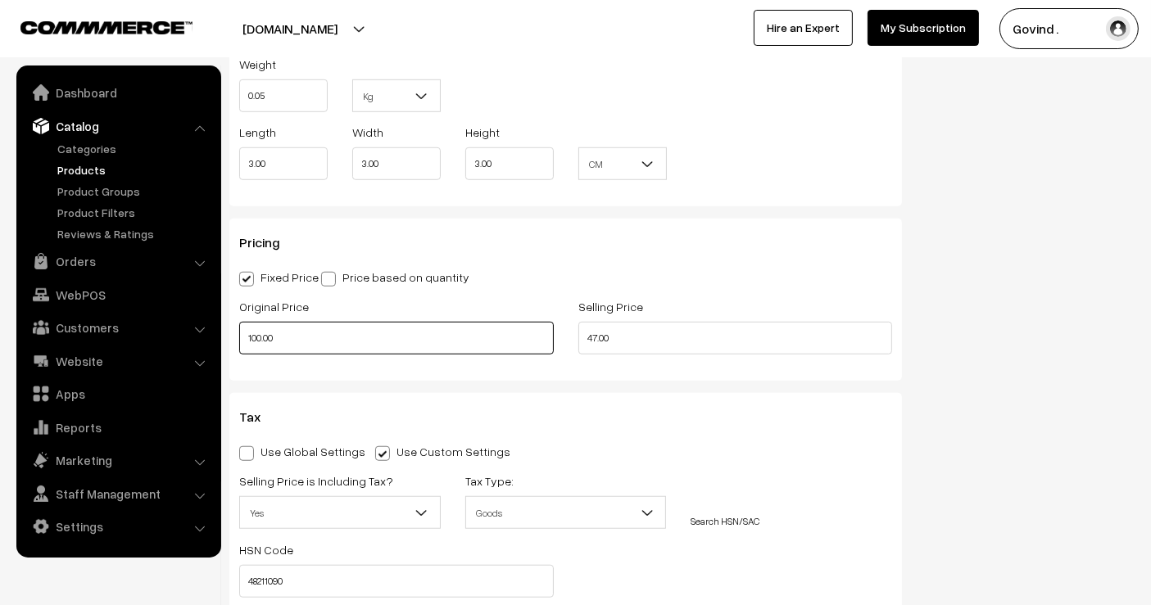
click at [352, 329] on input "100.00" at bounding box center [396, 338] width 315 height 33
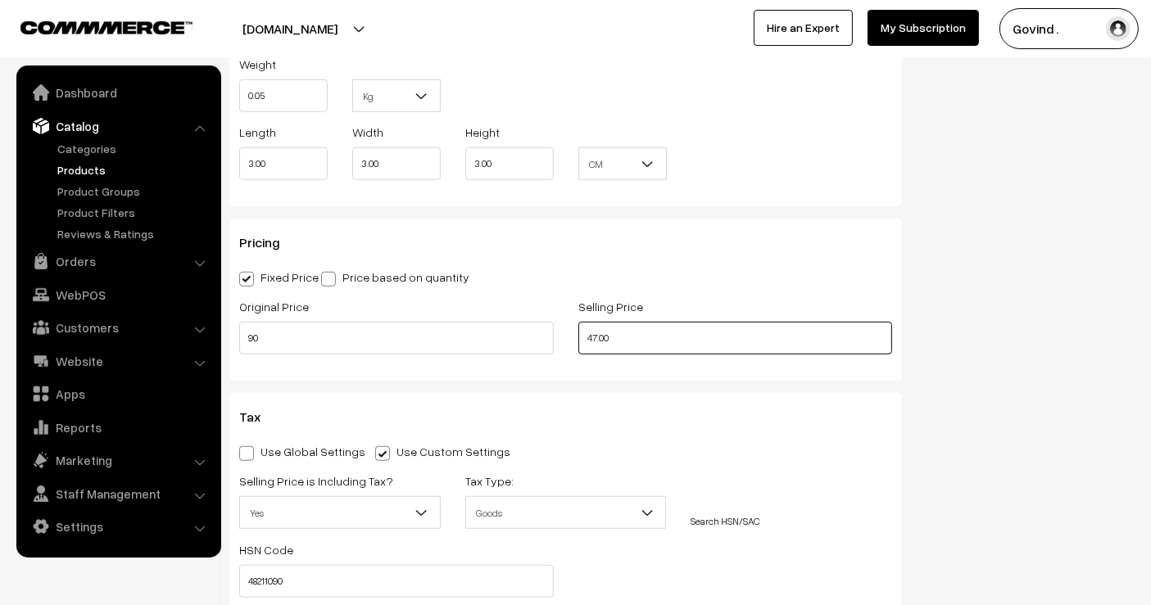
type input "90.00"
type input "42.00"
click at [973, 317] on div "Status Active Inactive Active Publish Date Product Type -- Select -- -- Select …" at bounding box center [1030, 118] width 233 height 2354
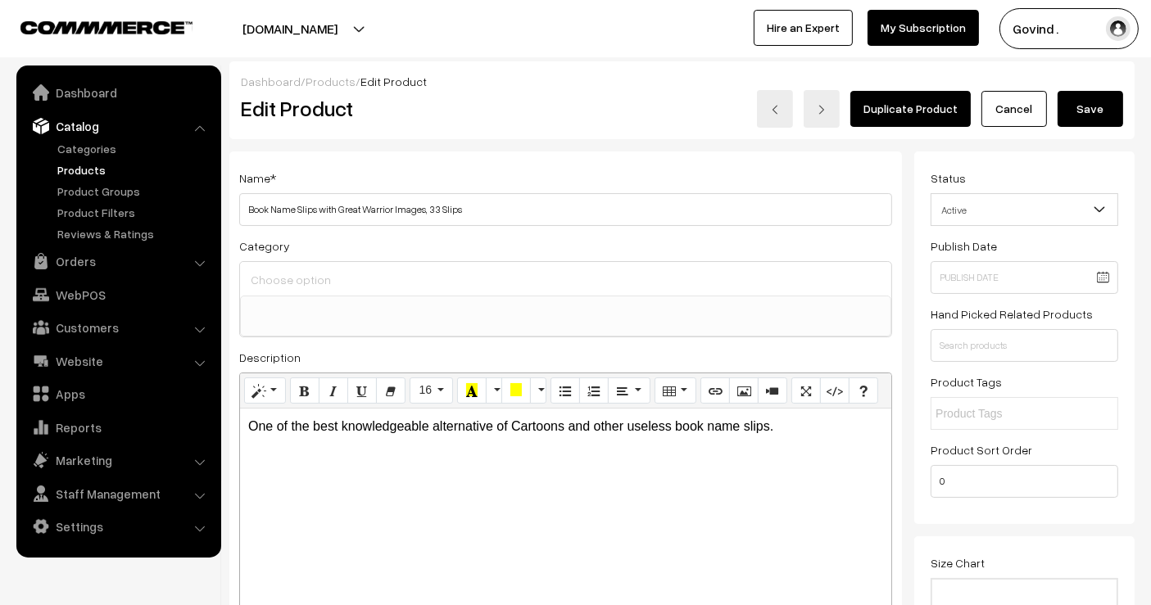
click at [1085, 124] on button "Save" at bounding box center [1090, 109] width 66 height 36
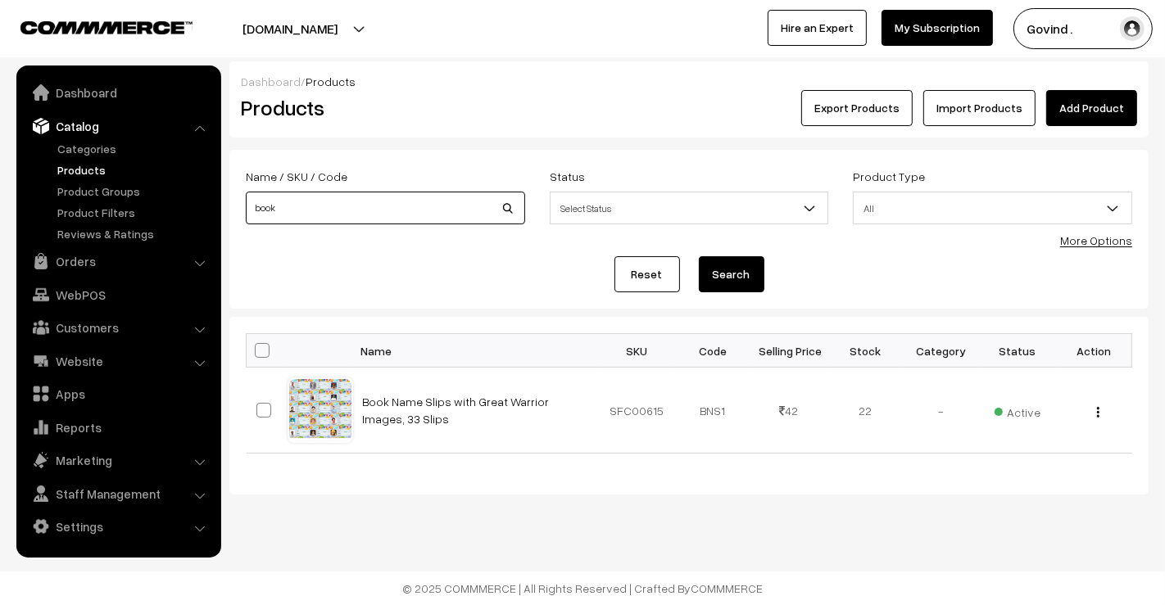
click at [318, 210] on input "book" at bounding box center [385, 208] width 279 height 33
type input "hair"
click at [699, 256] on button "Search" at bounding box center [732, 274] width 66 height 36
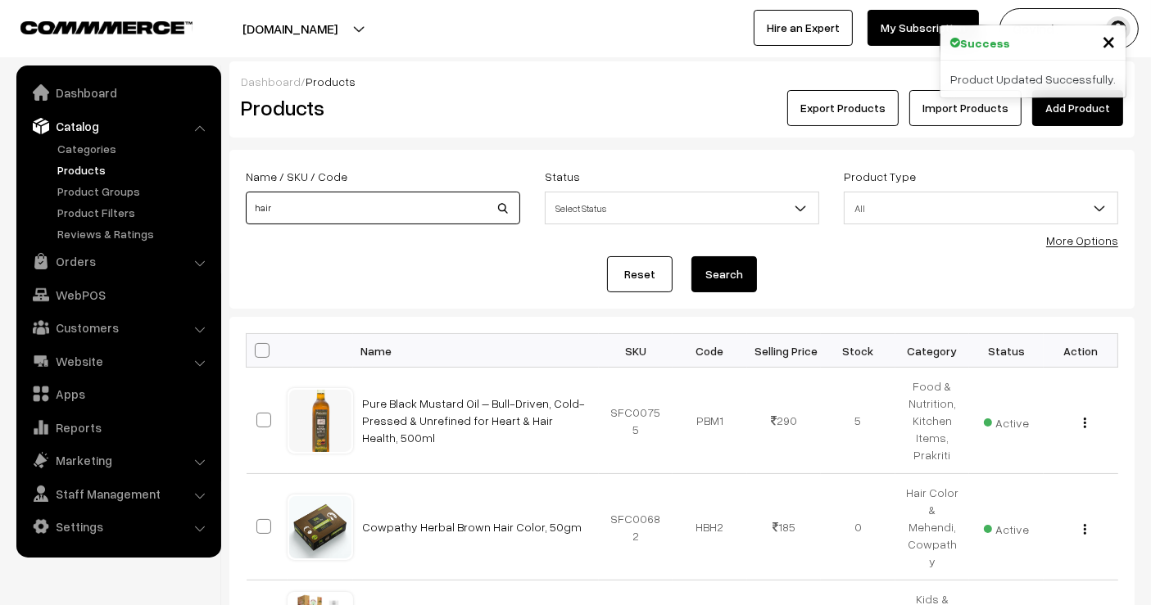
click at [375, 209] on input "hair" at bounding box center [383, 208] width 274 height 33
type input "hair'o"
click at [691, 256] on button "Search" at bounding box center [724, 274] width 66 height 36
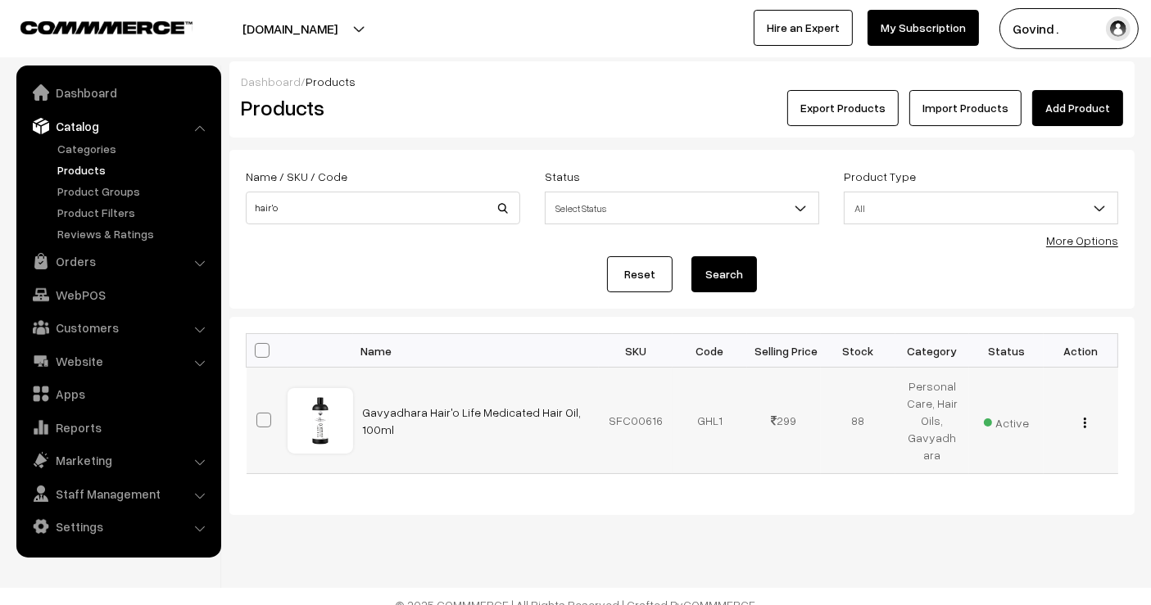
click at [1084, 419] on img "button" at bounding box center [1085, 423] width 2 height 11
click at [1000, 471] on link "Edit" at bounding box center [1011, 482] width 139 height 36
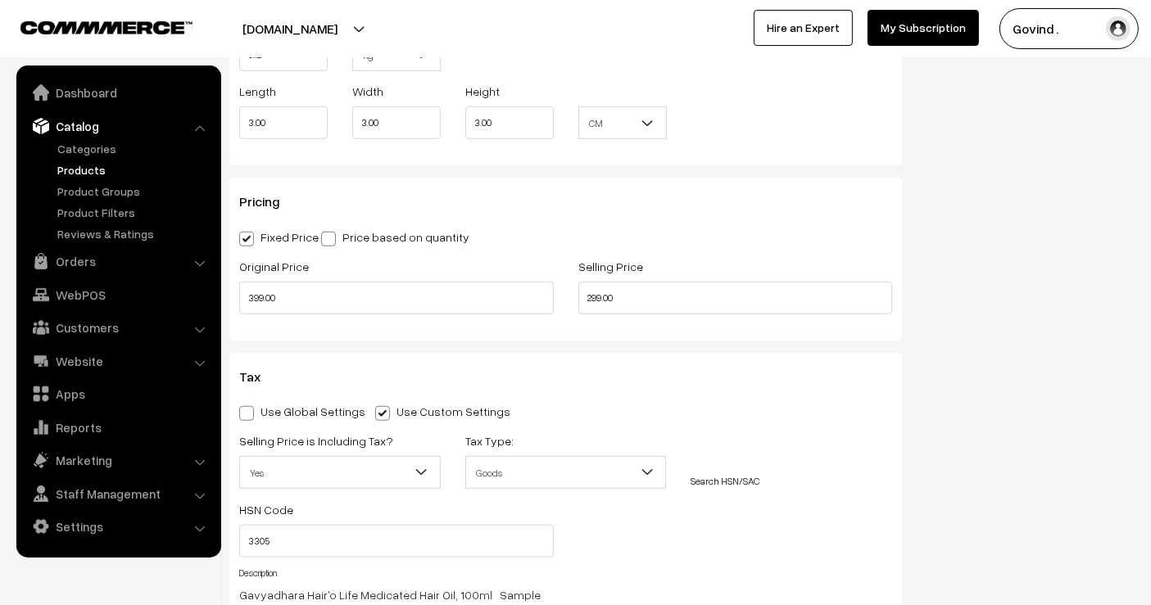
scroll to position [1337, 0]
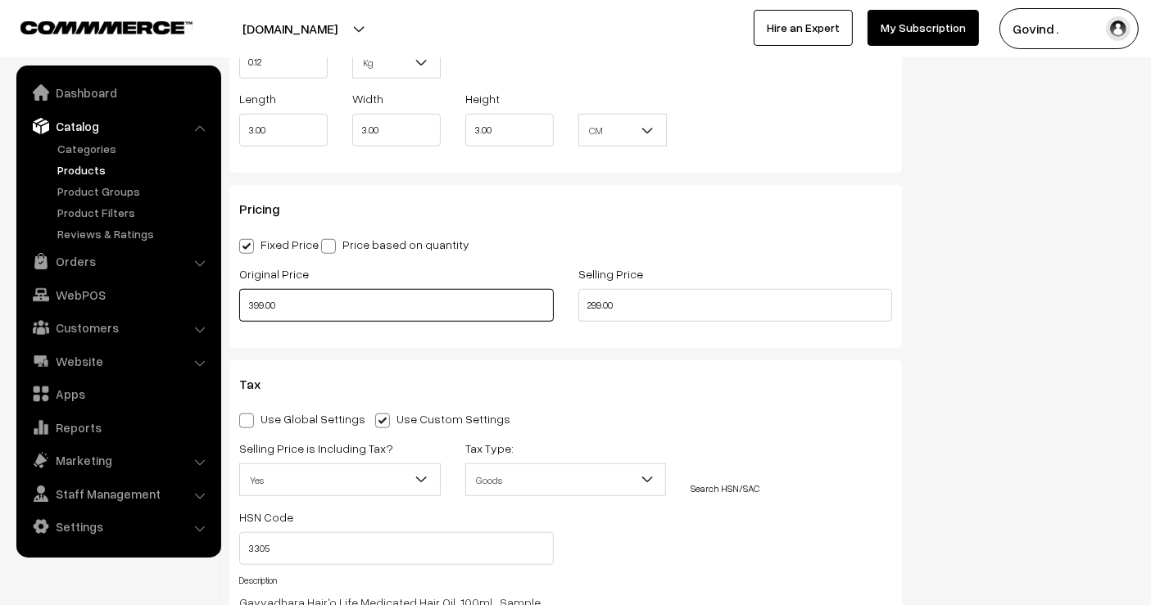
click at [396, 294] on input "399.00" at bounding box center [396, 305] width 315 height 33
type input "345.00"
type input "260.00"
click at [983, 312] on div "Status Active Inactive Active Publish Date Product Type -- Select -- -- Select …" at bounding box center [1030, 37] width 233 height 2447
click at [1040, 339] on div "Status Active Inactive Active Publish Date Product Type -- Select -- -- Select …" at bounding box center [1030, 37] width 233 height 2447
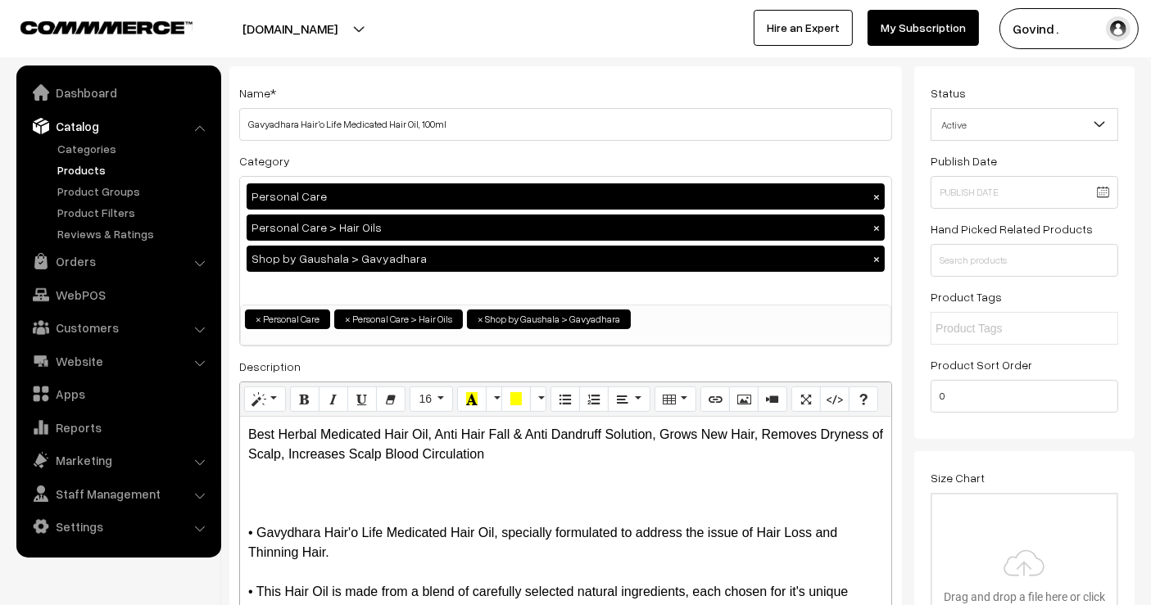
scroll to position [0, 0]
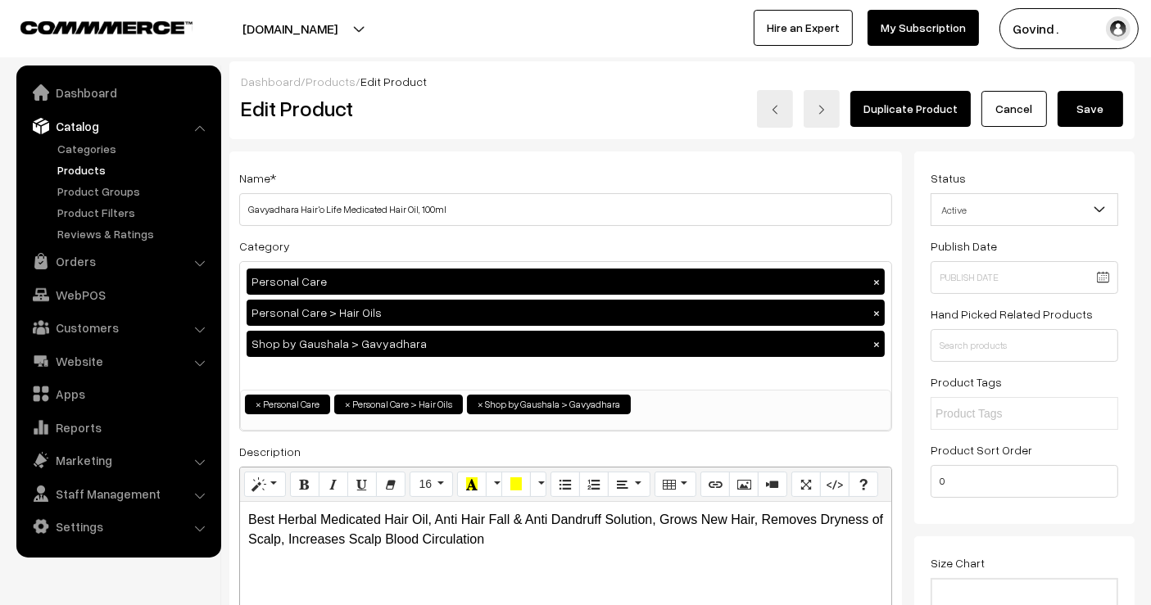
click at [1104, 114] on button "Save" at bounding box center [1090, 109] width 66 height 36
